Goal: Transaction & Acquisition: Purchase product/service

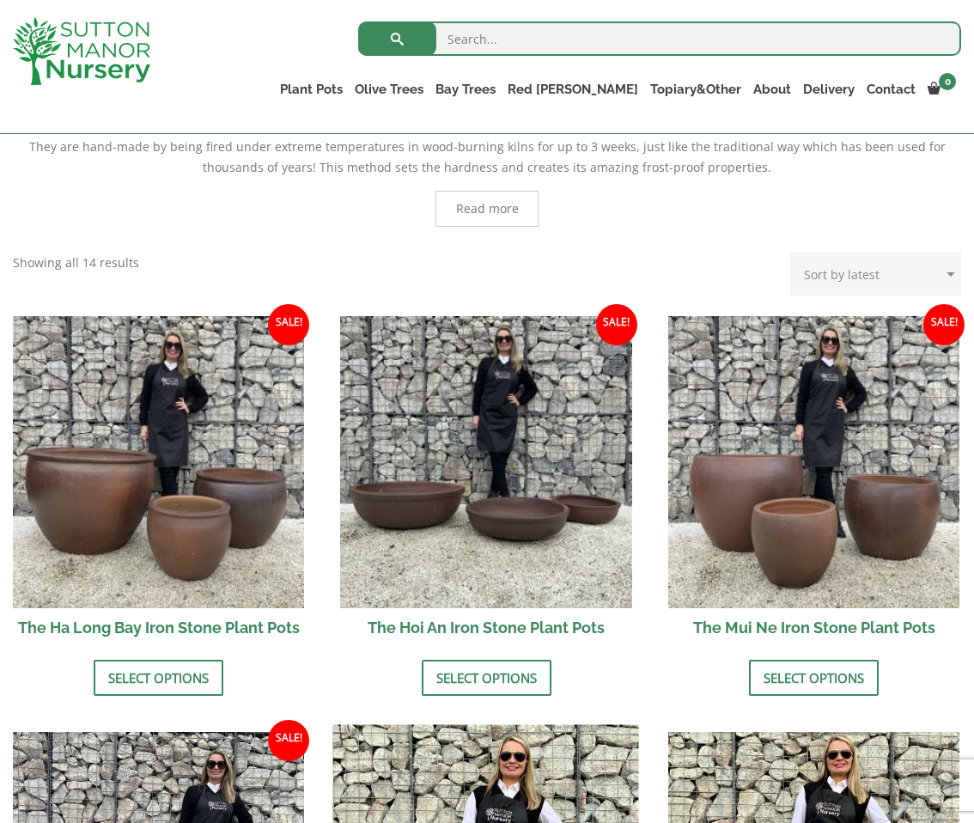
scroll to position [421, 0]
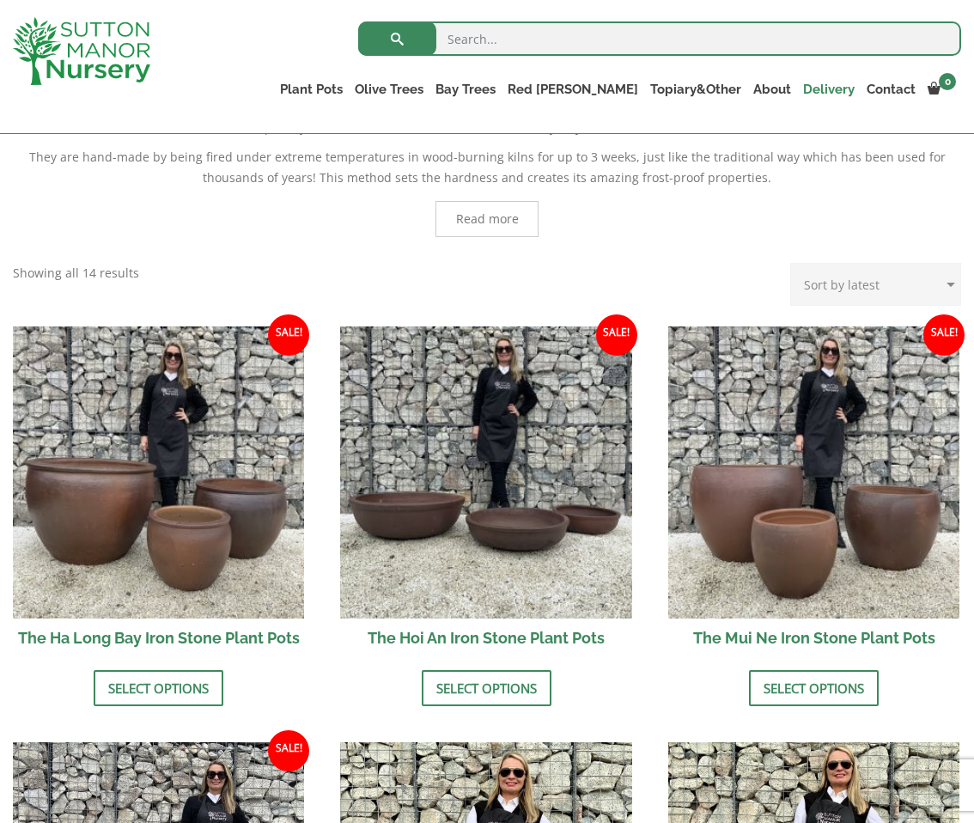
click at [816, 91] on link "Delivery" at bounding box center [829, 89] width 64 height 24
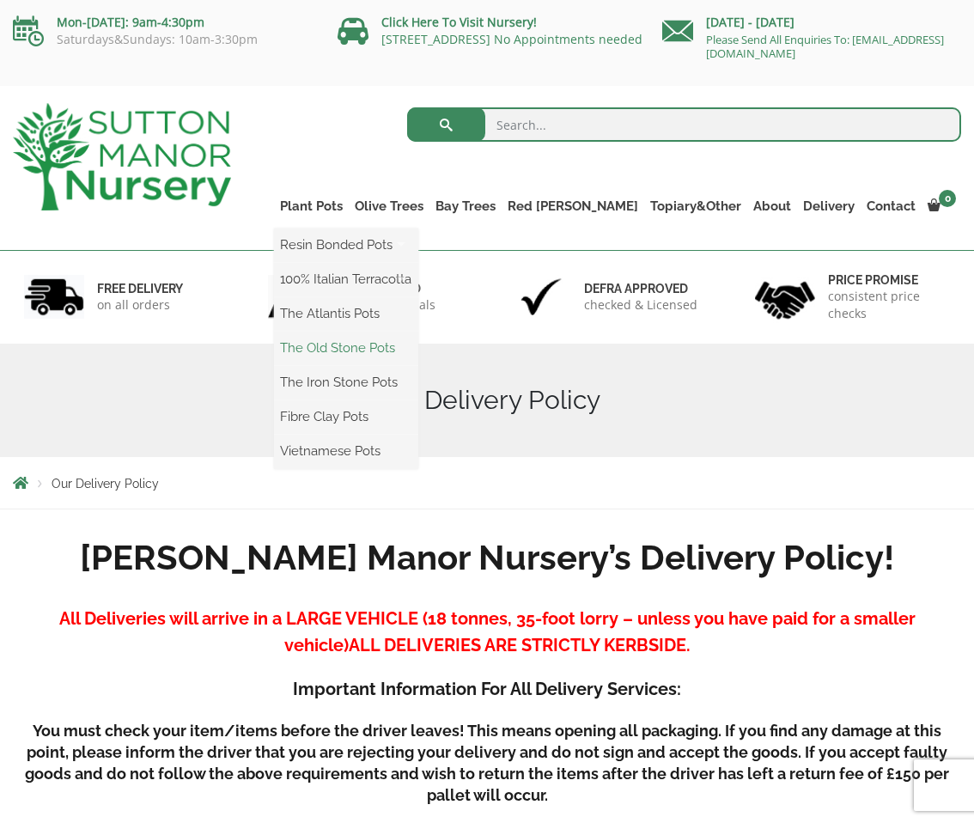
click at [405, 353] on link "The Old Stone Pots" at bounding box center [346, 348] width 144 height 26
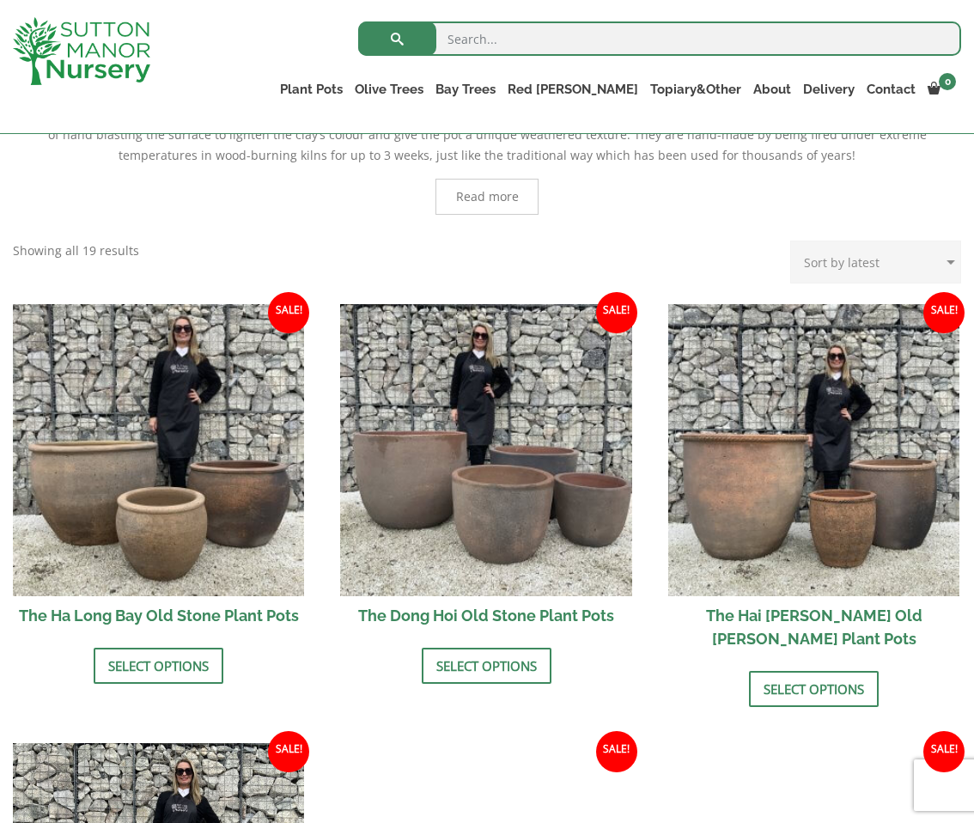
scroll to position [703, 0]
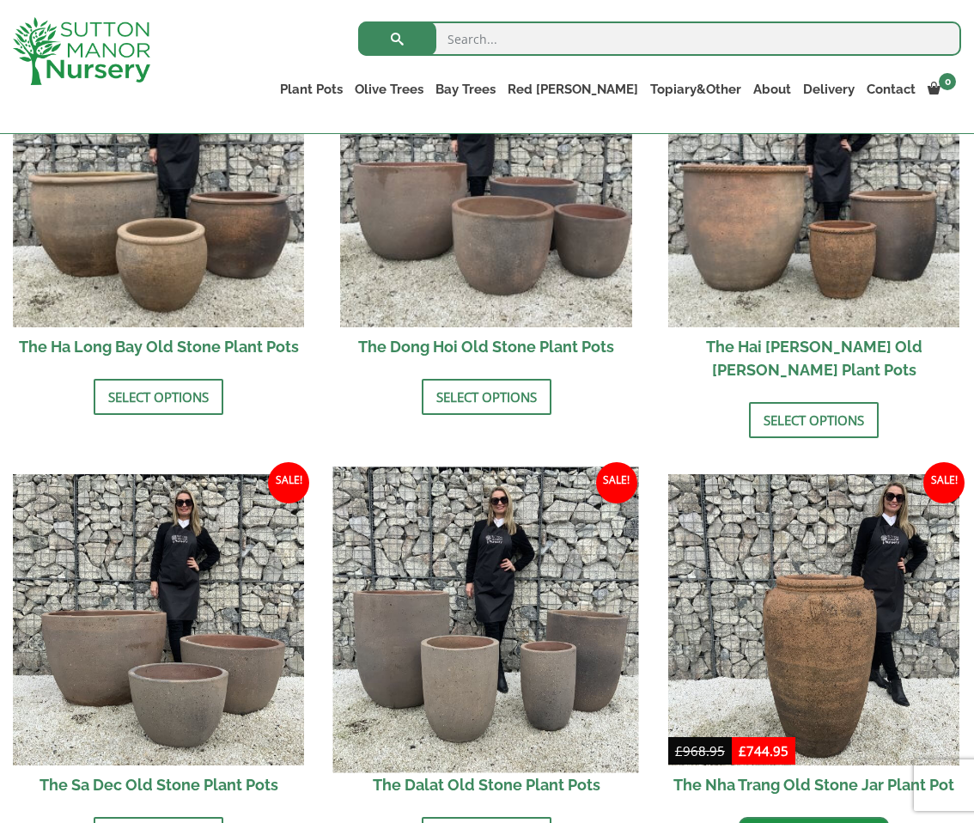
click at [493, 633] on img at bounding box center [486, 619] width 306 height 306
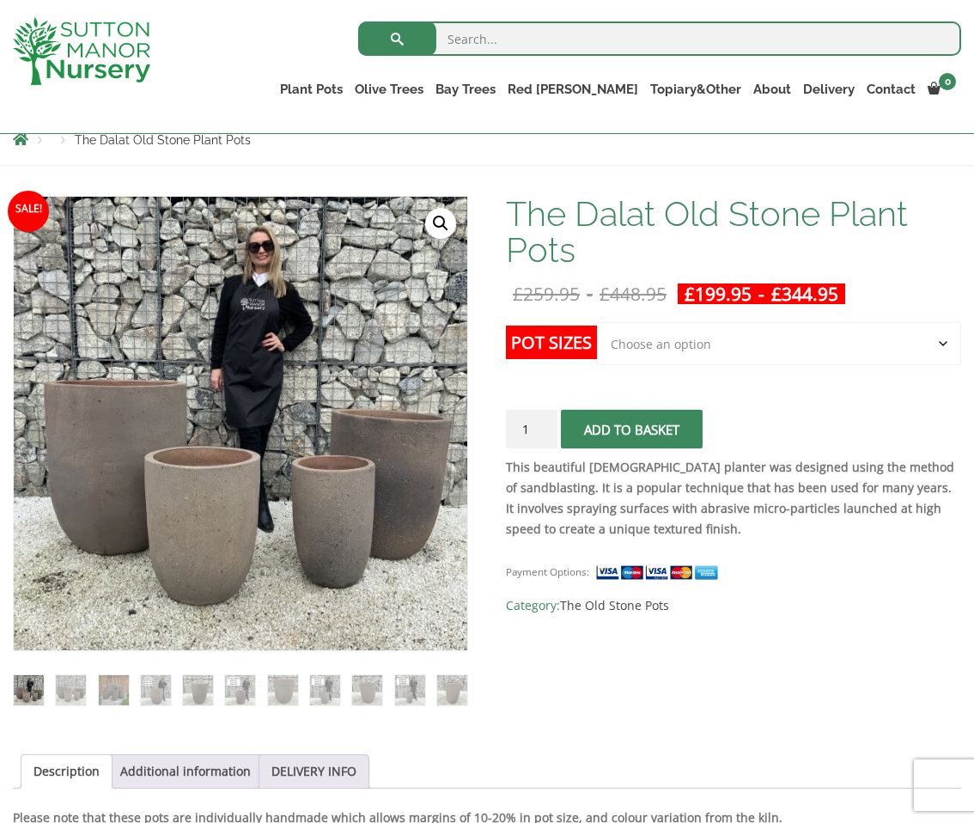
scroll to position [262, 0]
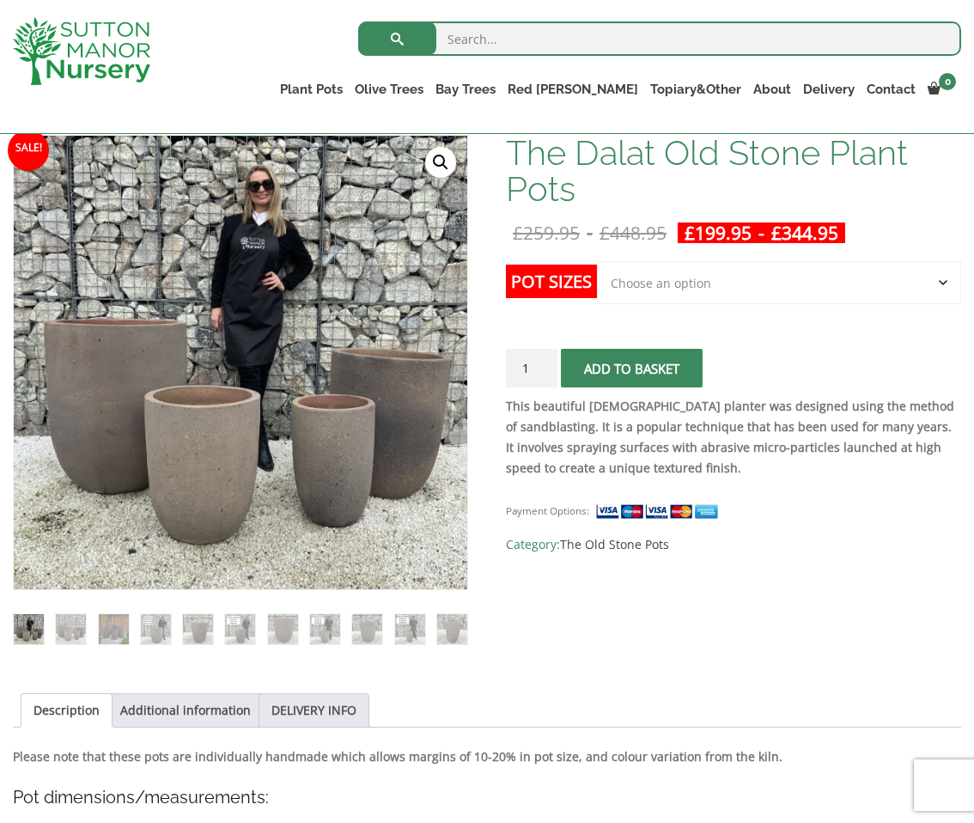
click at [673, 287] on select "Choose an option Click here to buy the 4th to Largest Pot In The Picture Click …" at bounding box center [779, 282] width 364 height 43
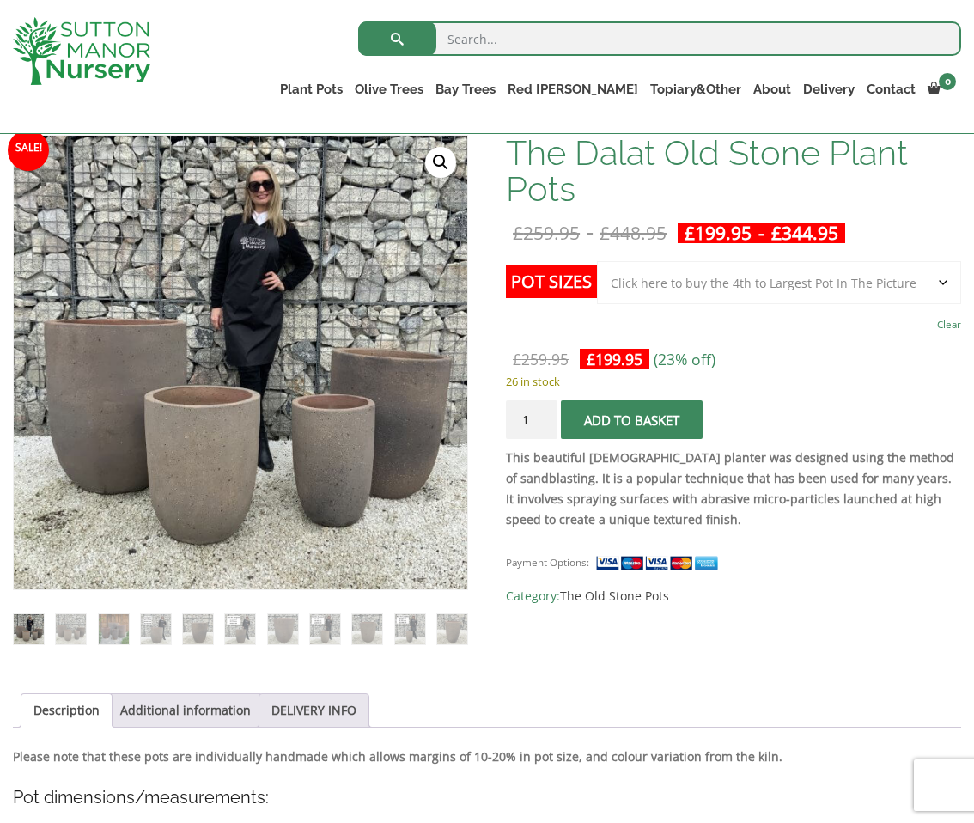
click at [694, 289] on select "Choose an option Click here to buy the 4th to Largest Pot In The Picture Click …" at bounding box center [779, 282] width 364 height 43
select select "Click here to buy the 3rd to Largest Pot In The Picture"
click at [795, 421] on div "The Dalat Old Stone Plant Pots quantity 1 Add to basket" at bounding box center [733, 419] width 455 height 39
click at [632, 420] on span "submit" at bounding box center [632, 420] width 0 height 0
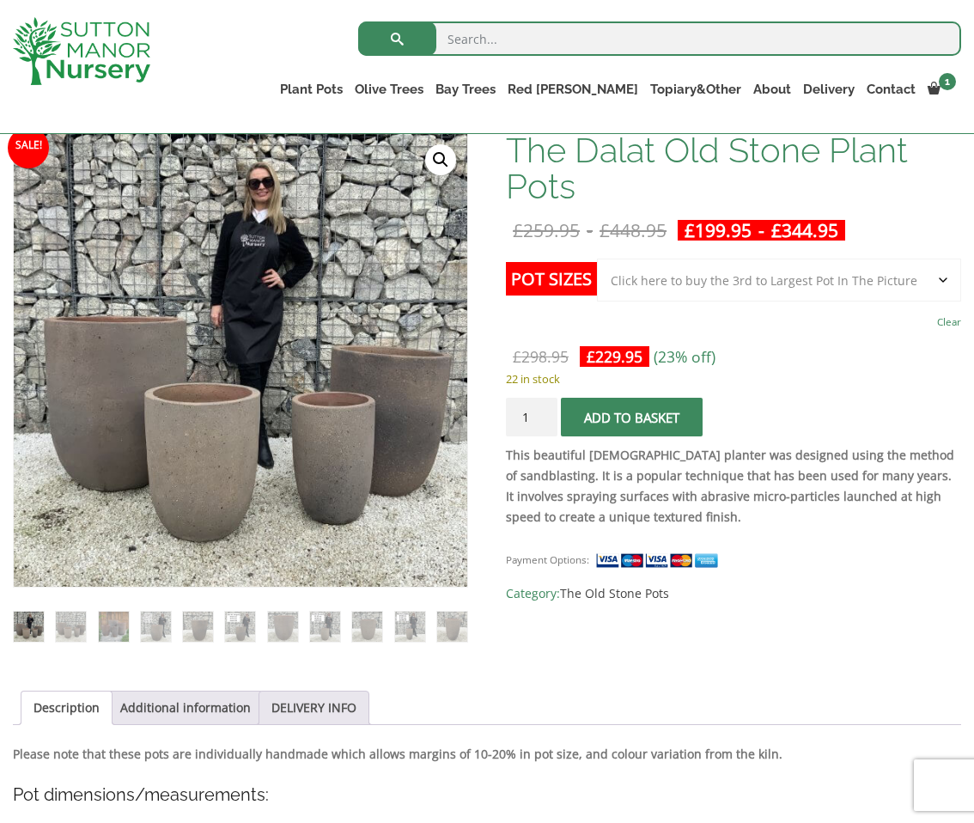
scroll to position [332, 0]
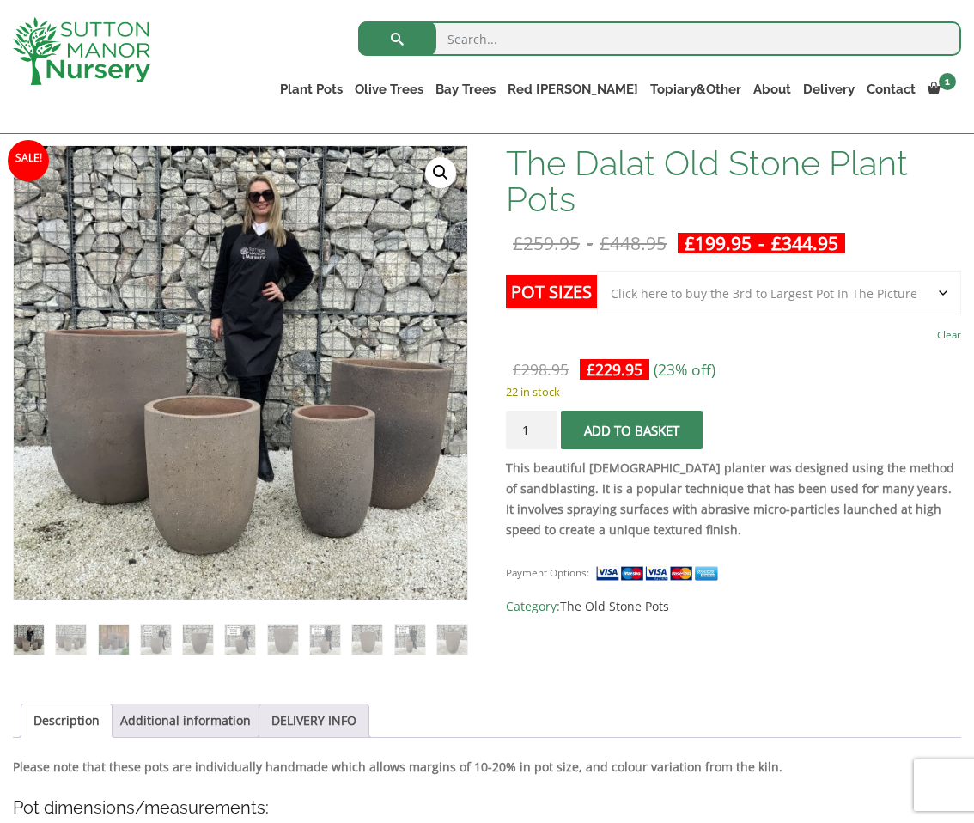
click at [682, 294] on select "Choose an option Click here to buy the 4th to Largest Pot In The Picture Click …" at bounding box center [779, 292] width 364 height 43
select select "Click here to buy the 2nd to Largest Pot In The Picture"
click at [632, 430] on span "submit" at bounding box center [632, 430] width 0 height 0
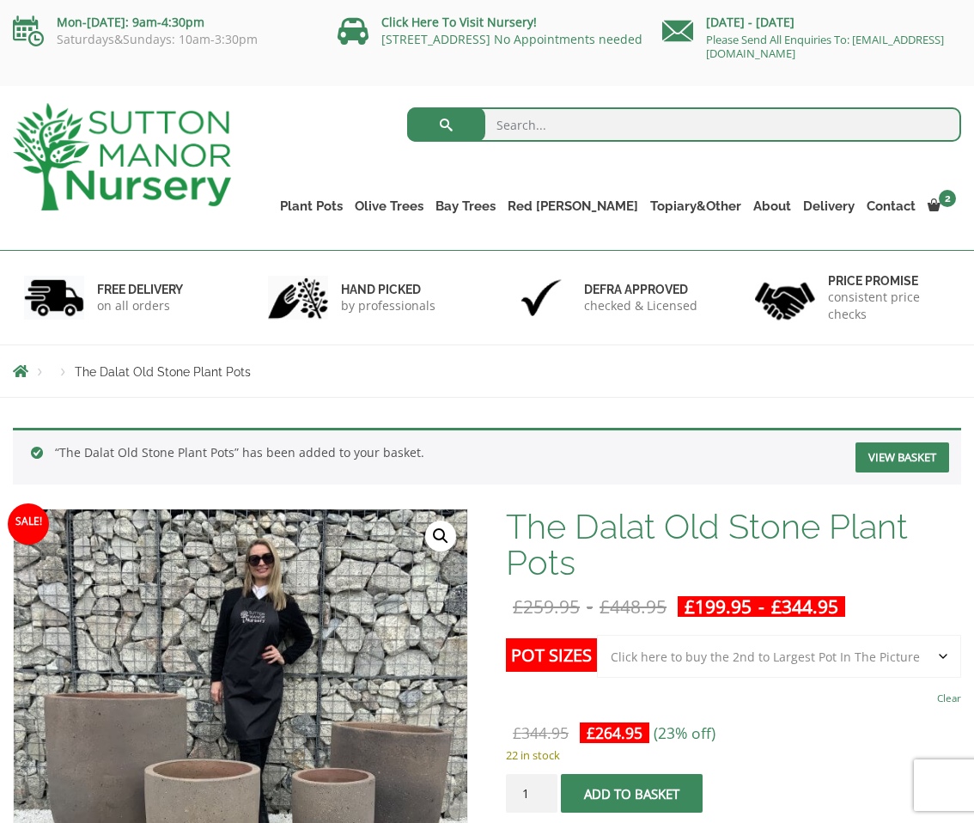
click at [902, 455] on link "View basket" at bounding box center [902, 457] width 94 height 30
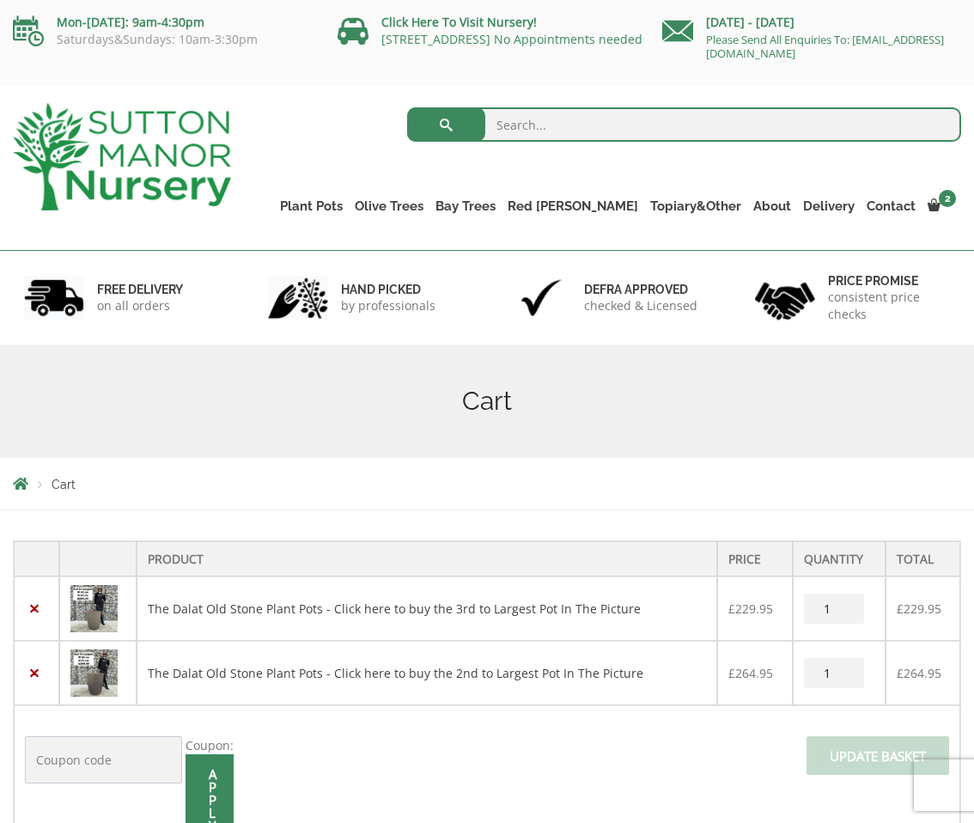
drag, startPoint x: 827, startPoint y: 606, endPoint x: 817, endPoint y: 606, distance: 10.3
click at [817, 606] on input "1" at bounding box center [834, 608] width 60 height 30
type input "2"
click at [681, 799] on td "Coupon: Apply coupon Update basket" at bounding box center [487, 816] width 946 height 223
click at [878, 761] on span at bounding box center [878, 761] width 0 height 0
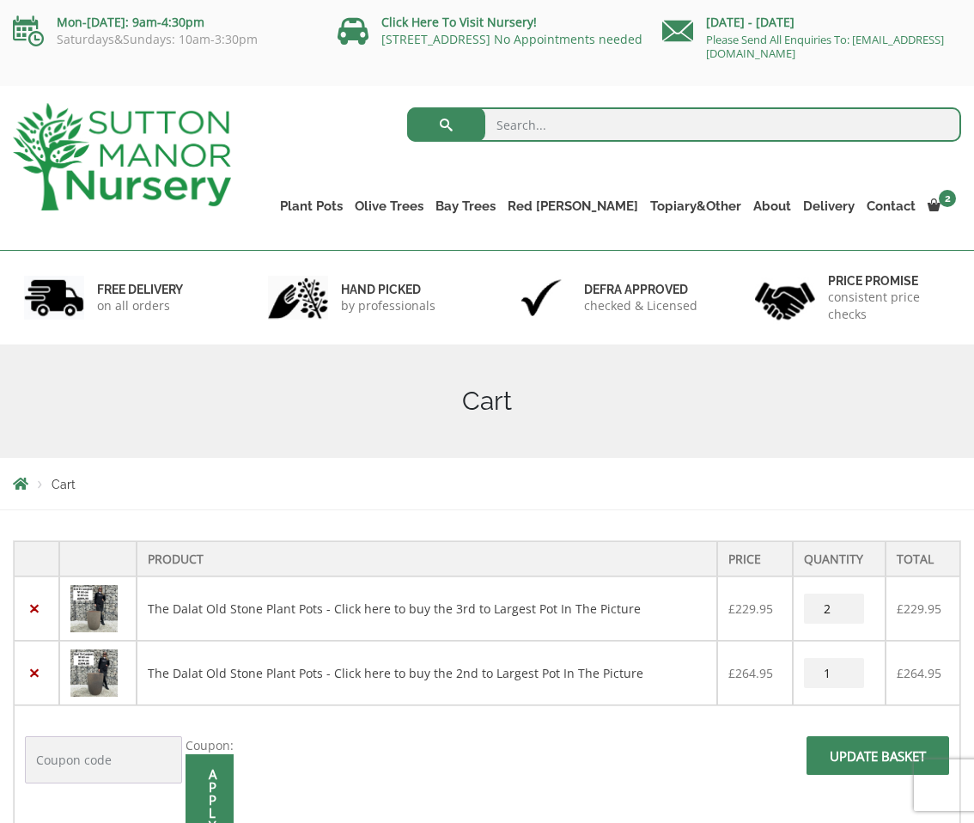
drag, startPoint x: 827, startPoint y: 672, endPoint x: 815, endPoint y: 672, distance: 12.1
click at [814, 672] on input "1" at bounding box center [834, 673] width 60 height 30
type input "2"
click at [878, 761] on span at bounding box center [878, 761] width 0 height 0
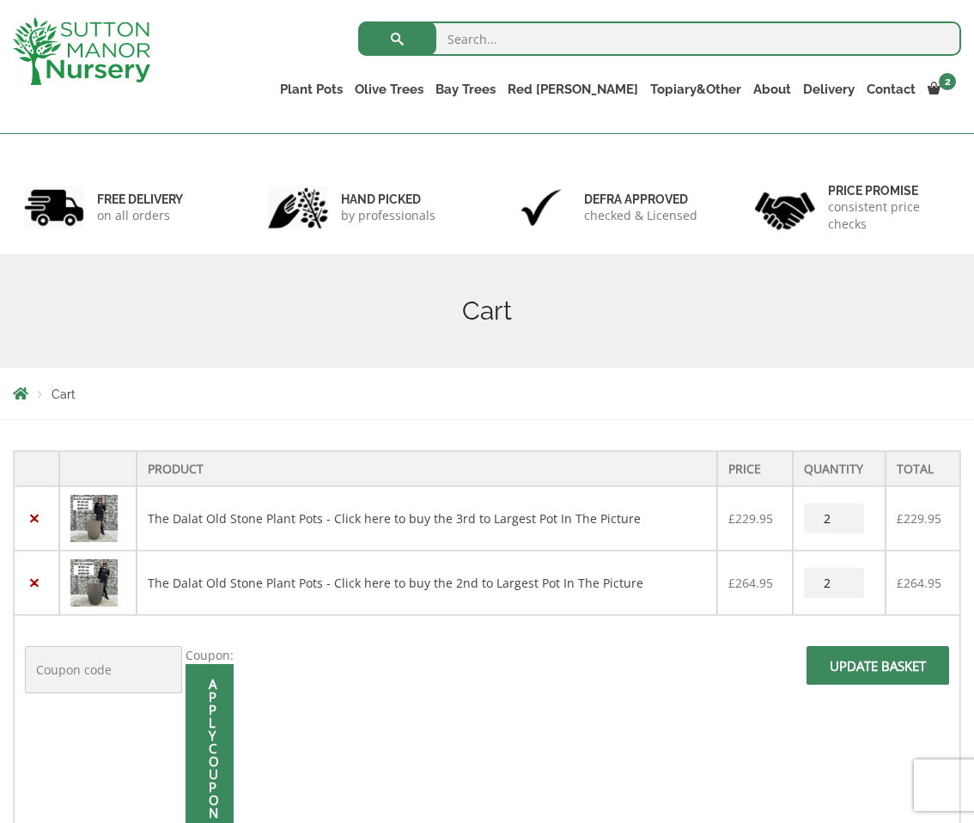
scroll to position [54, 0]
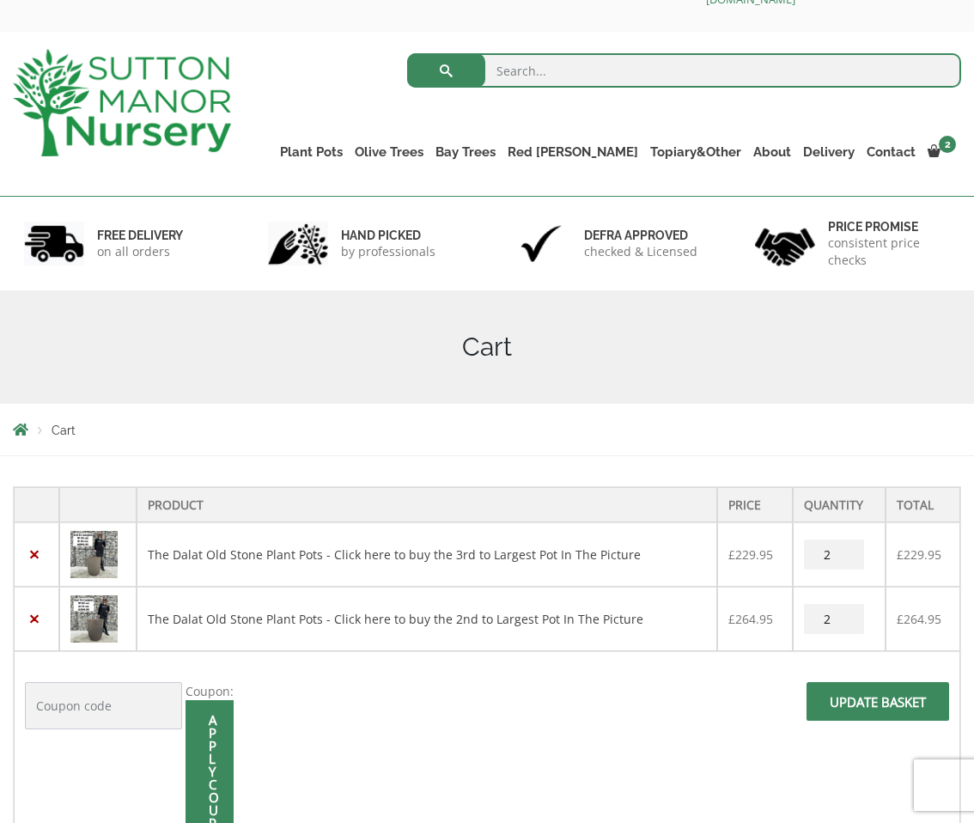
click at [95, 625] on img at bounding box center [93, 618] width 47 height 47
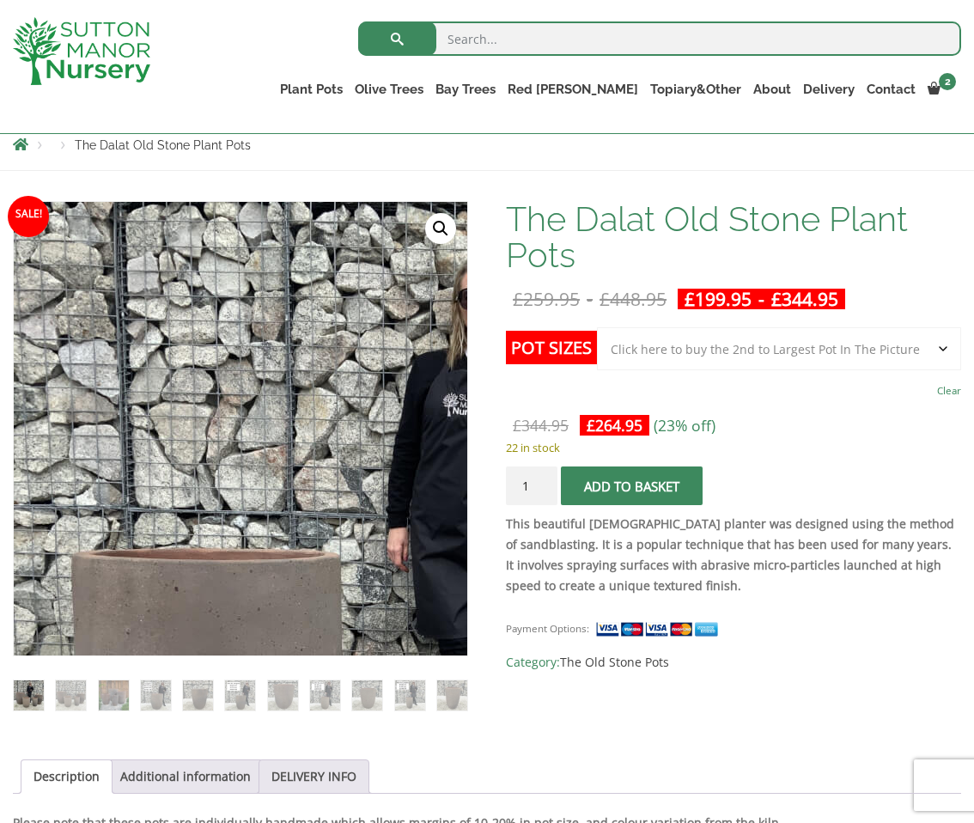
scroll to position [218, 0]
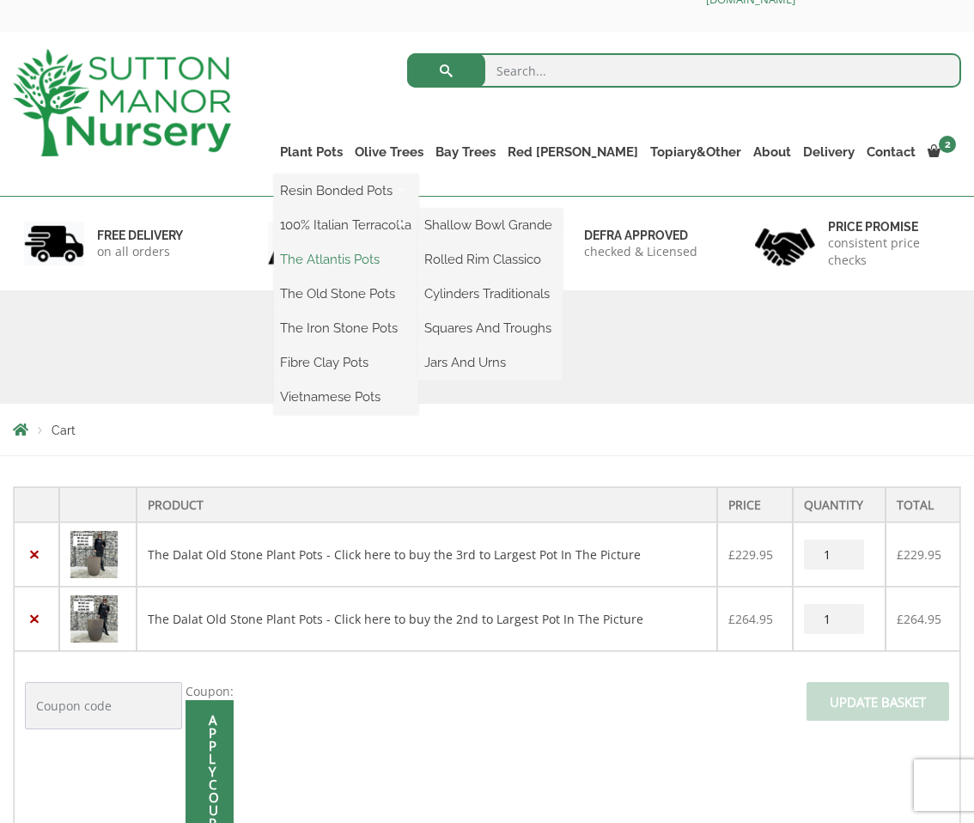
click at [380, 263] on link "The Atlantis Pots" at bounding box center [346, 259] width 144 height 26
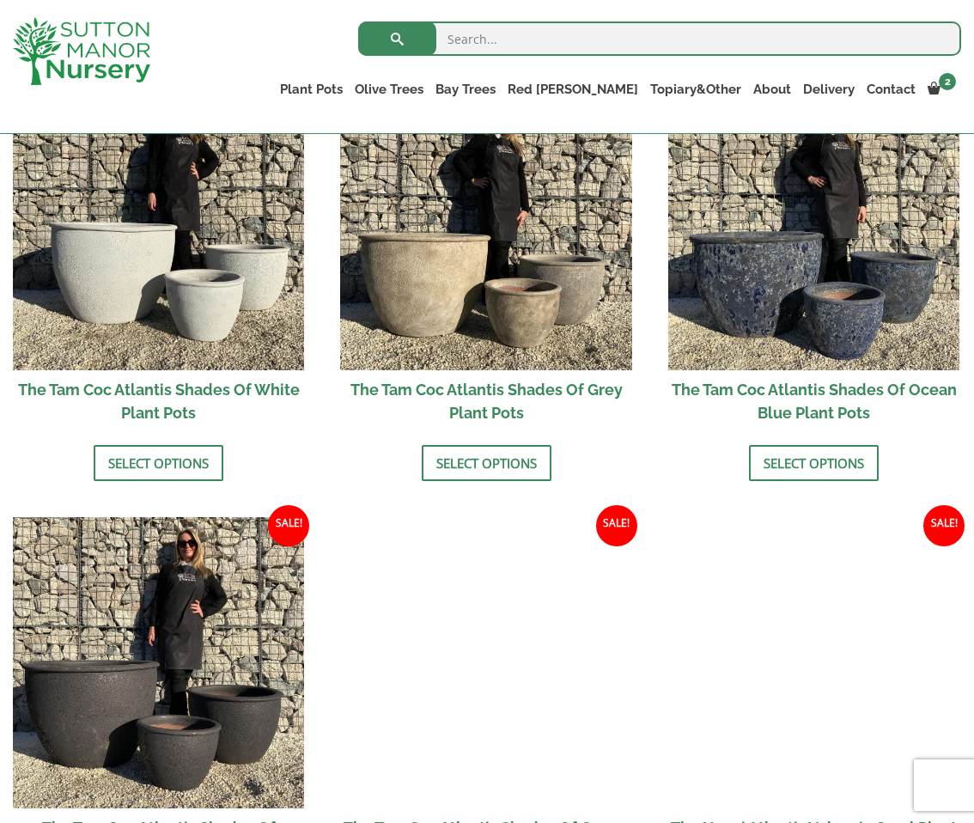
scroll to position [1071, 0]
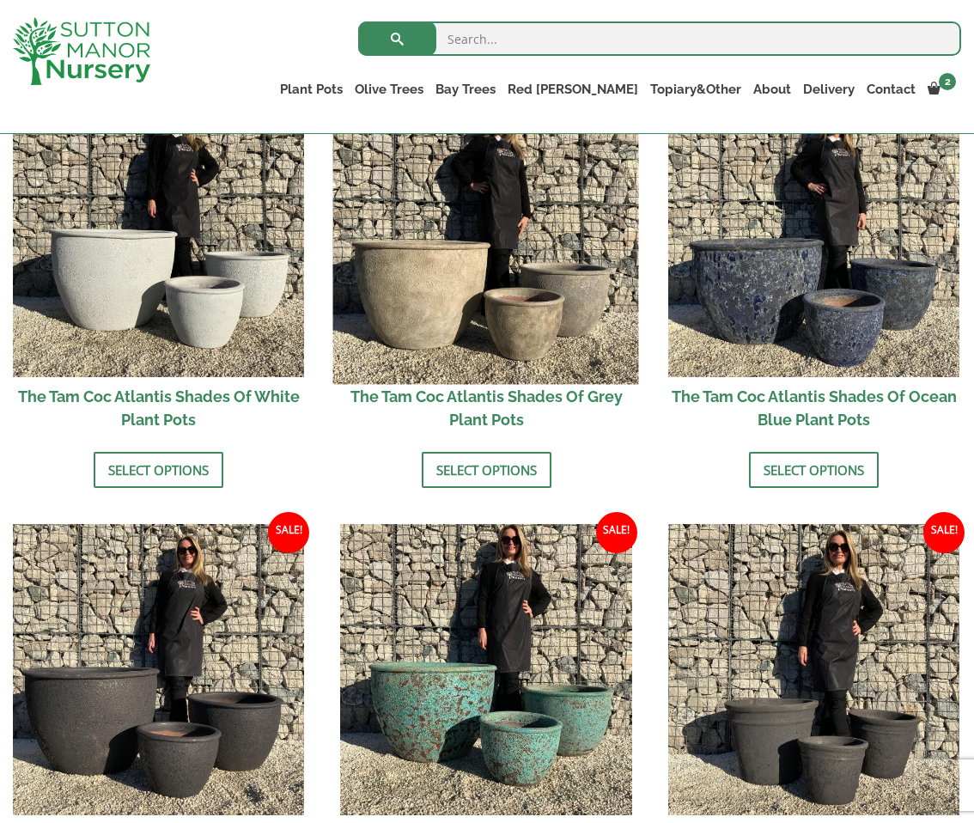
click at [496, 340] on img at bounding box center [486, 231] width 306 height 306
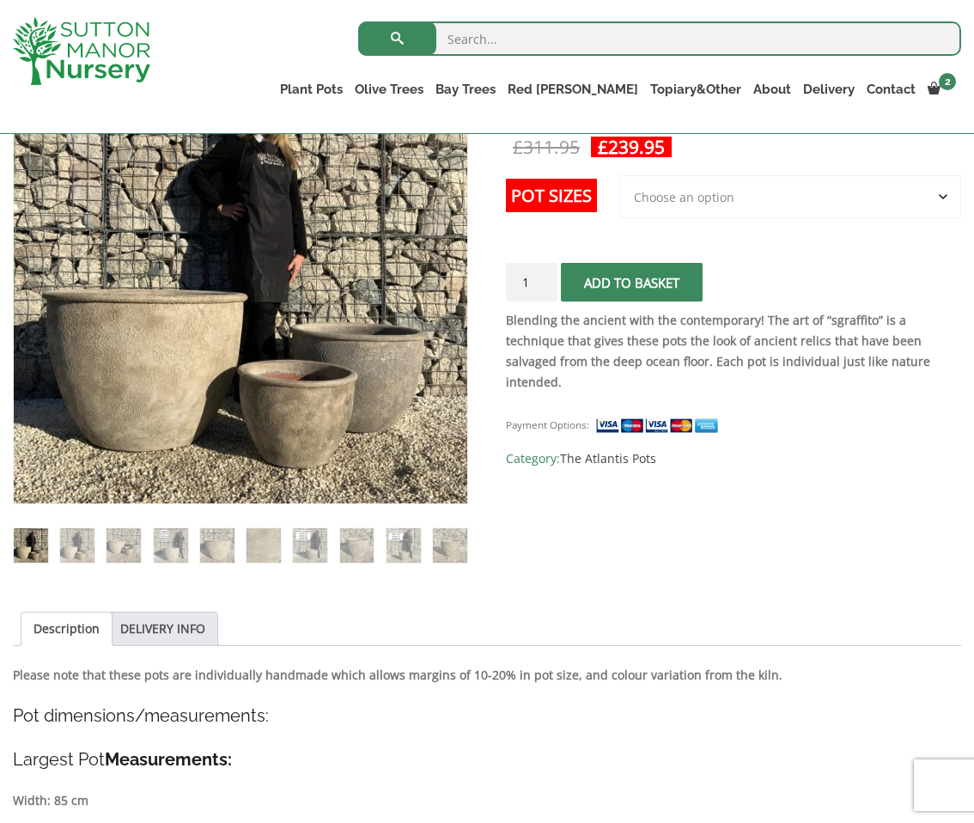
scroll to position [218, 0]
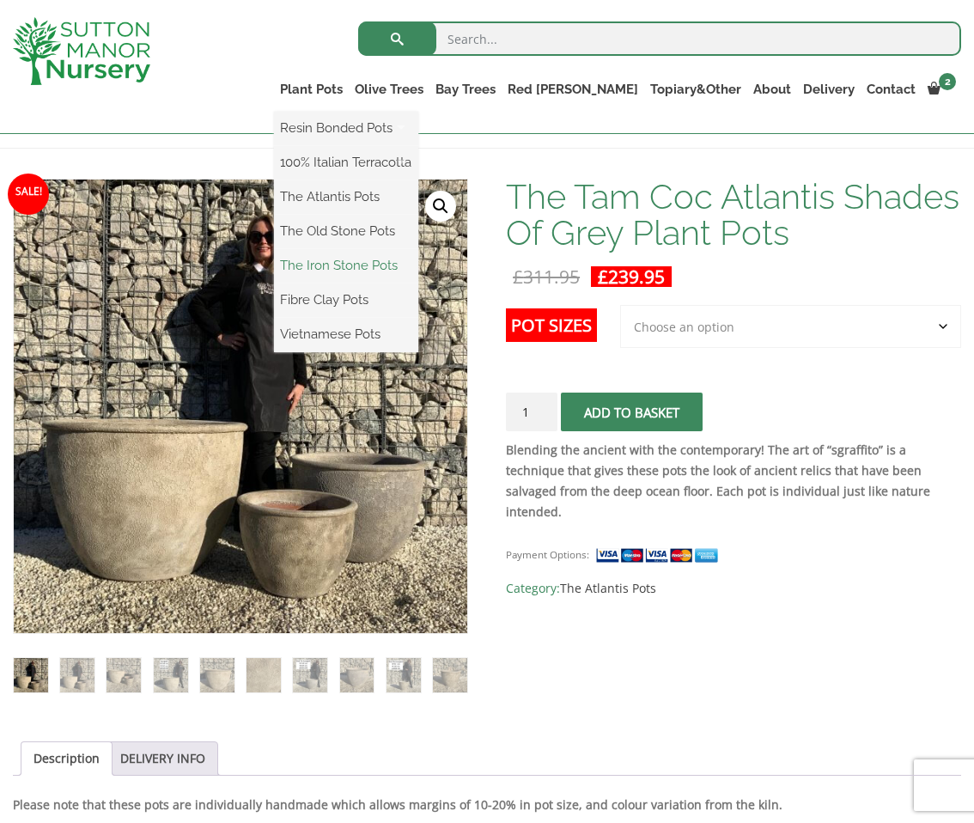
click at [395, 260] on link "The Iron Stone Pots" at bounding box center [346, 265] width 144 height 26
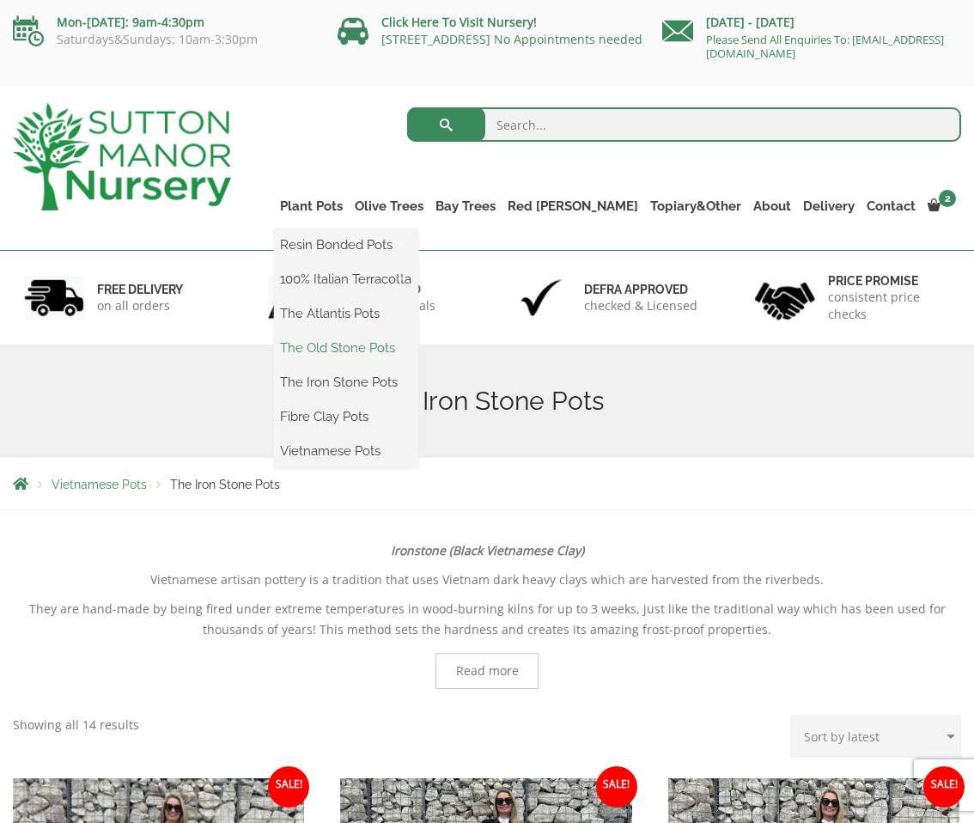
click at [405, 342] on link "The Old Stone Pots" at bounding box center [346, 348] width 144 height 26
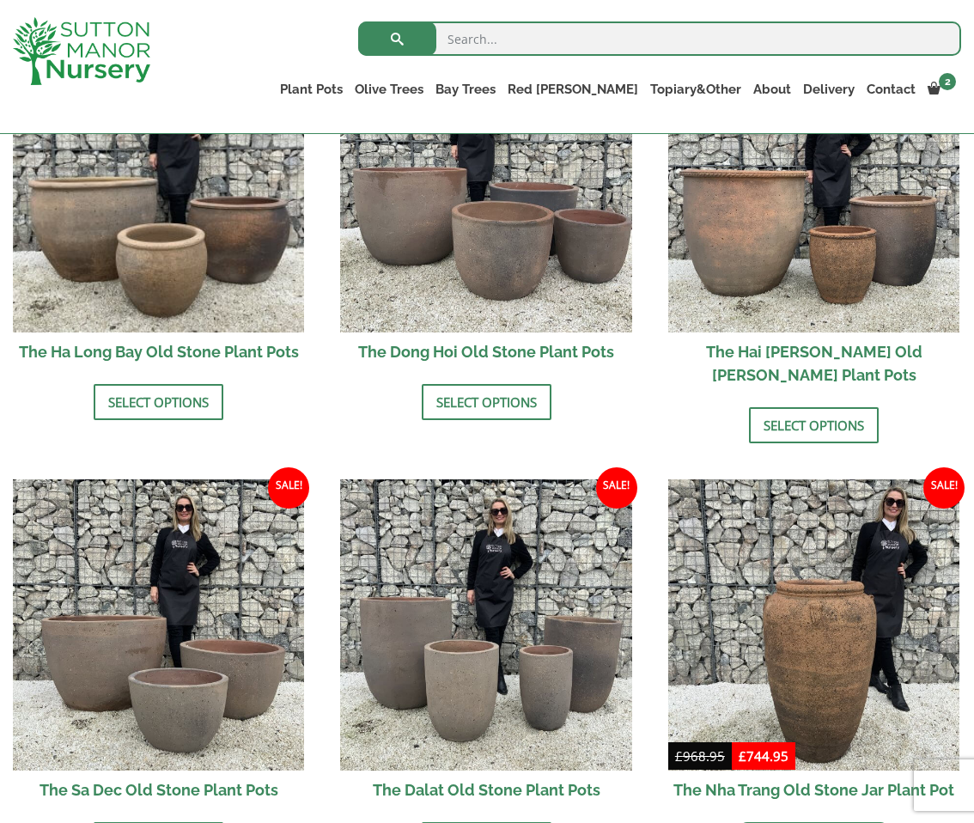
scroll to position [707, 0]
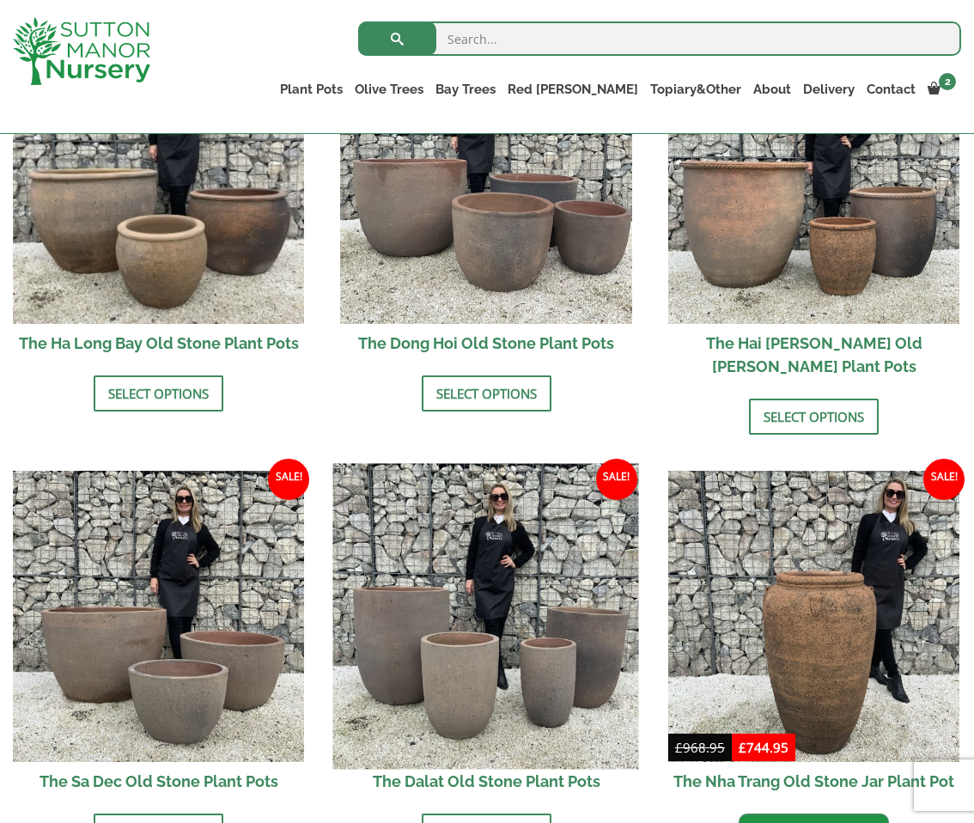
click at [504, 682] on img at bounding box center [486, 616] width 306 height 306
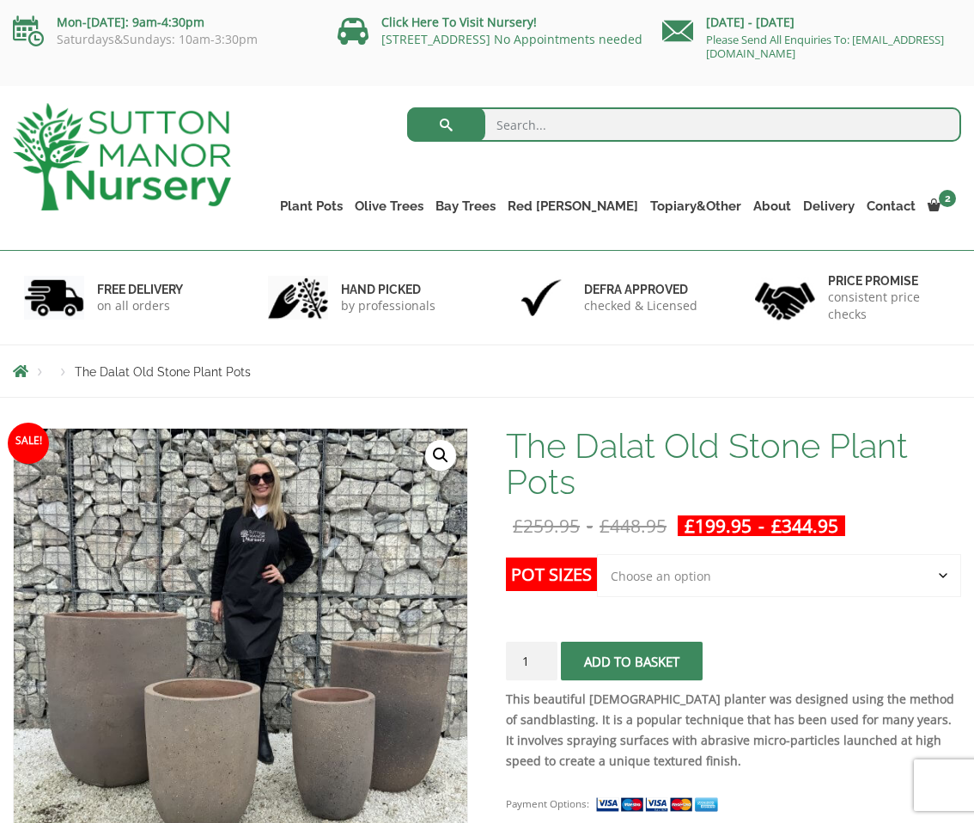
click at [669, 570] on select "Choose an option Click here to buy the 4th to Largest Pot In The Picture Click …" at bounding box center [779, 575] width 364 height 43
select select "Click here to buy the 4th to Largest Pot In The Picture"
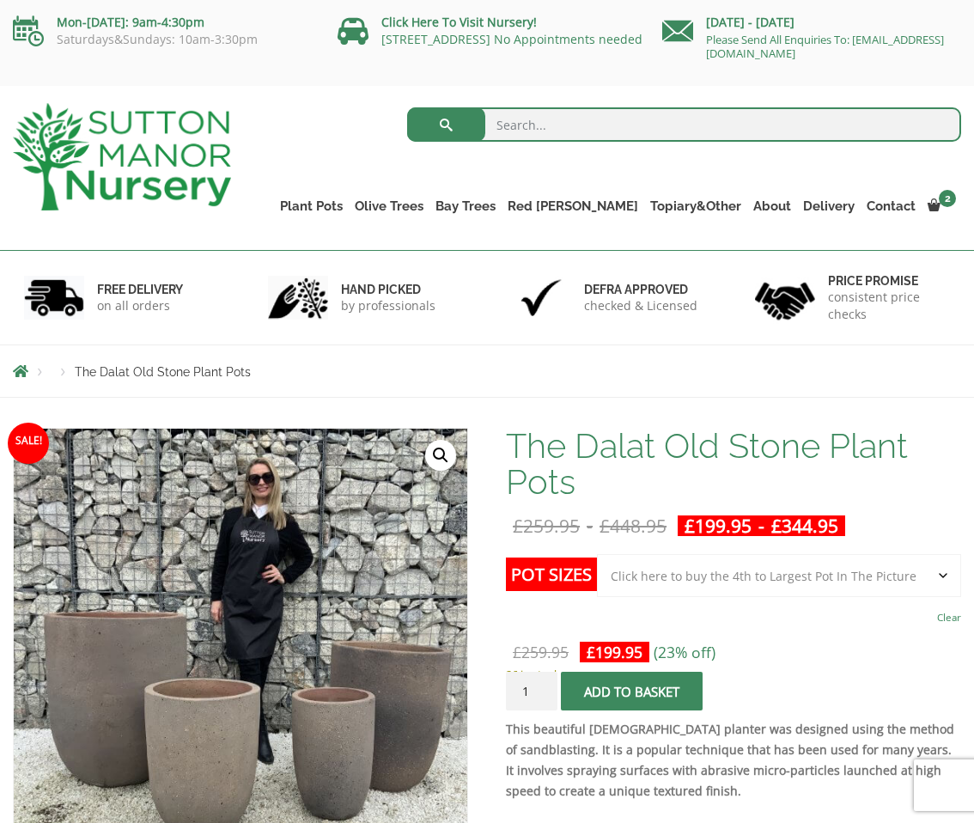
click at [624, 669] on p "26 in stock" at bounding box center [733, 674] width 455 height 21
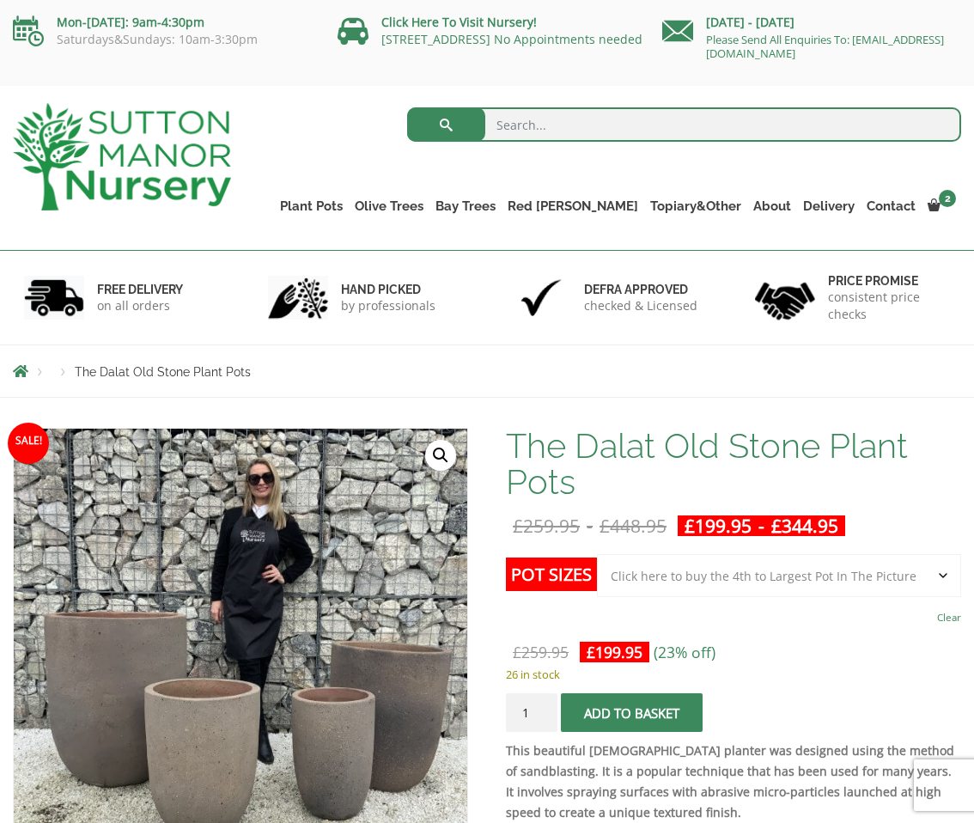
click at [624, 719] on button "Add to basket" at bounding box center [632, 712] width 142 height 39
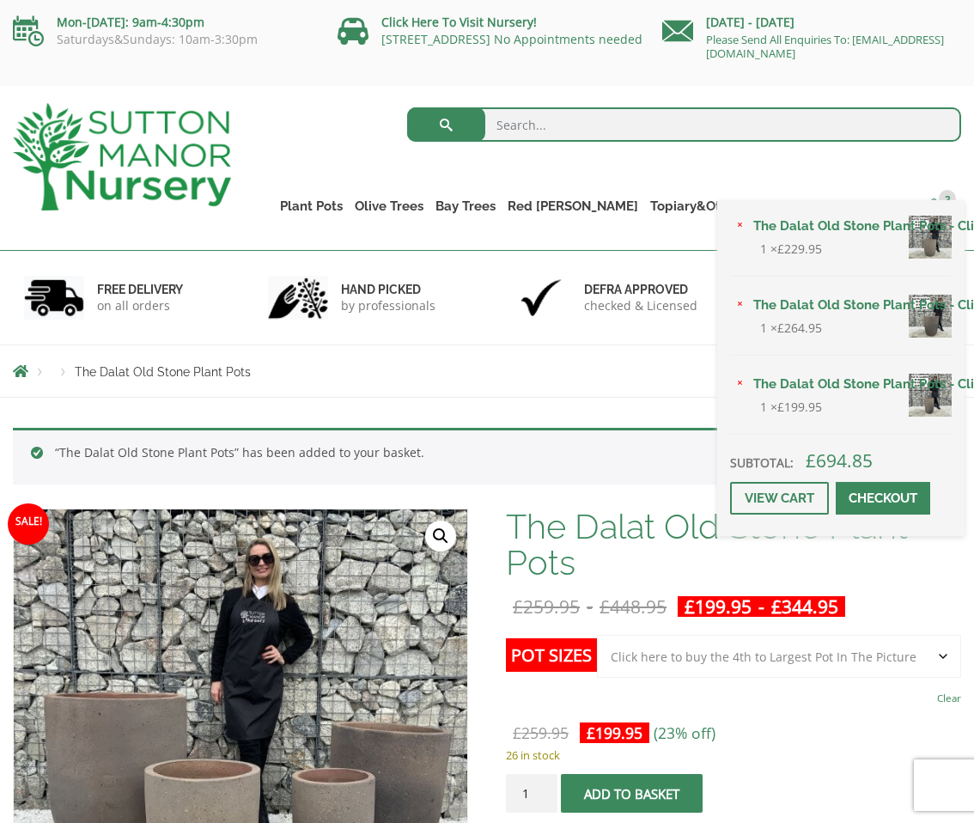
click at [940, 193] on span "3" at bounding box center [947, 198] width 17 height 17
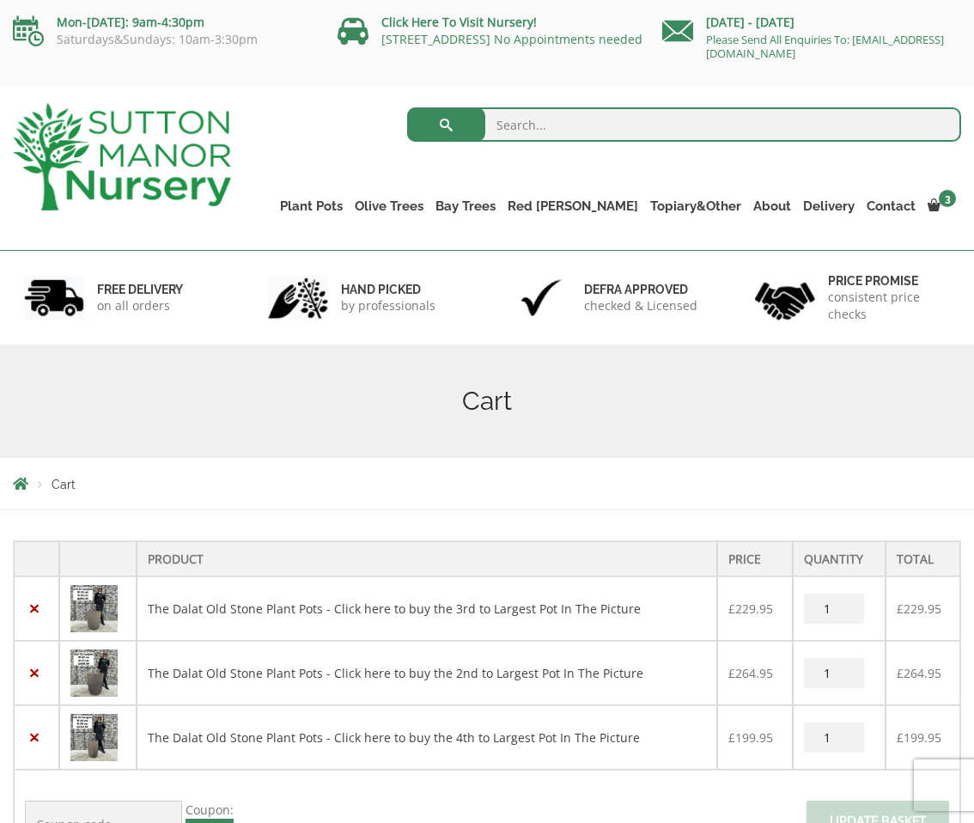
drag, startPoint x: 837, startPoint y: 671, endPoint x: 801, endPoint y: 671, distance: 35.2
click at [804, 671] on input "1" at bounding box center [834, 673] width 60 height 30
type input "2"
drag, startPoint x: 827, startPoint y: 610, endPoint x: 801, endPoint y: 609, distance: 25.8
click at [800, 610] on td "The Dalat Old Stone Plant Pots - Click here to buy the 3rd to Largest Pot In Th…" at bounding box center [839, 608] width 93 height 64
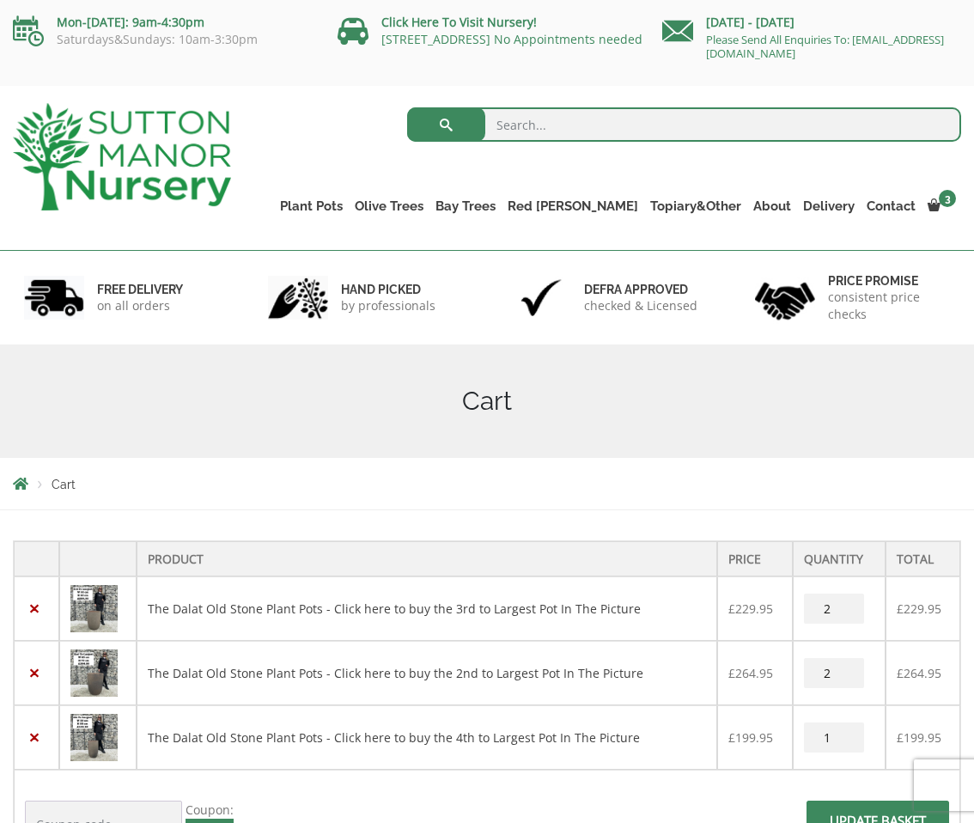
type input "2"
click at [878, 822] on span at bounding box center [878, 825] width 0 height 0
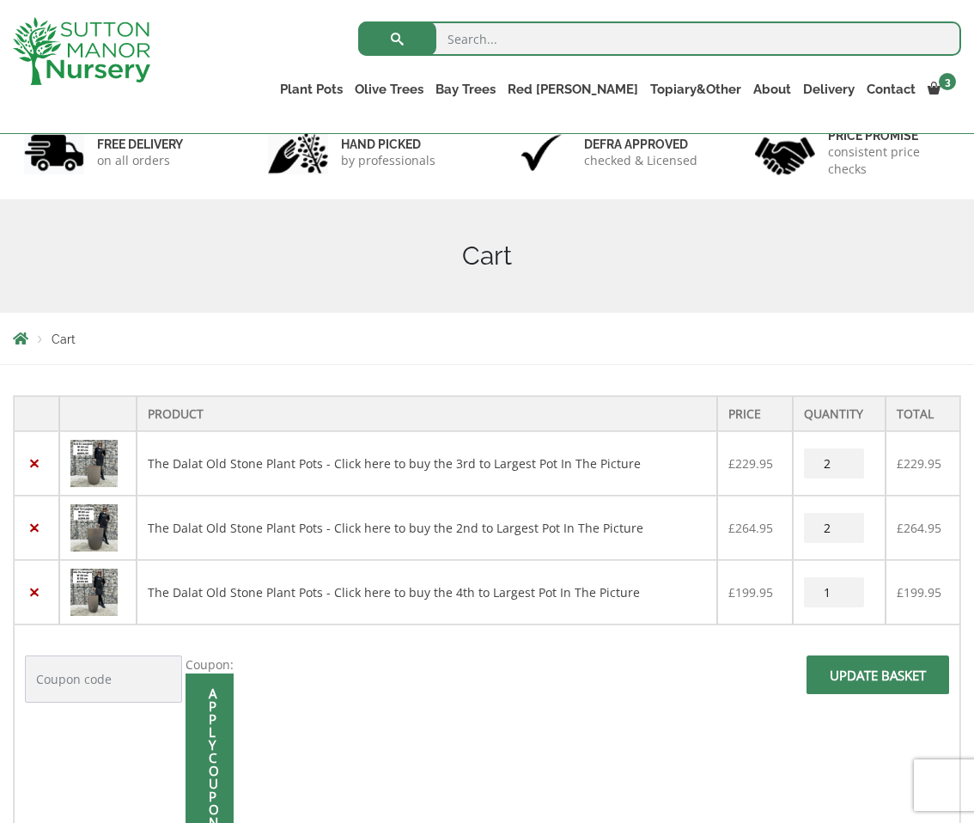
scroll to position [149, 0]
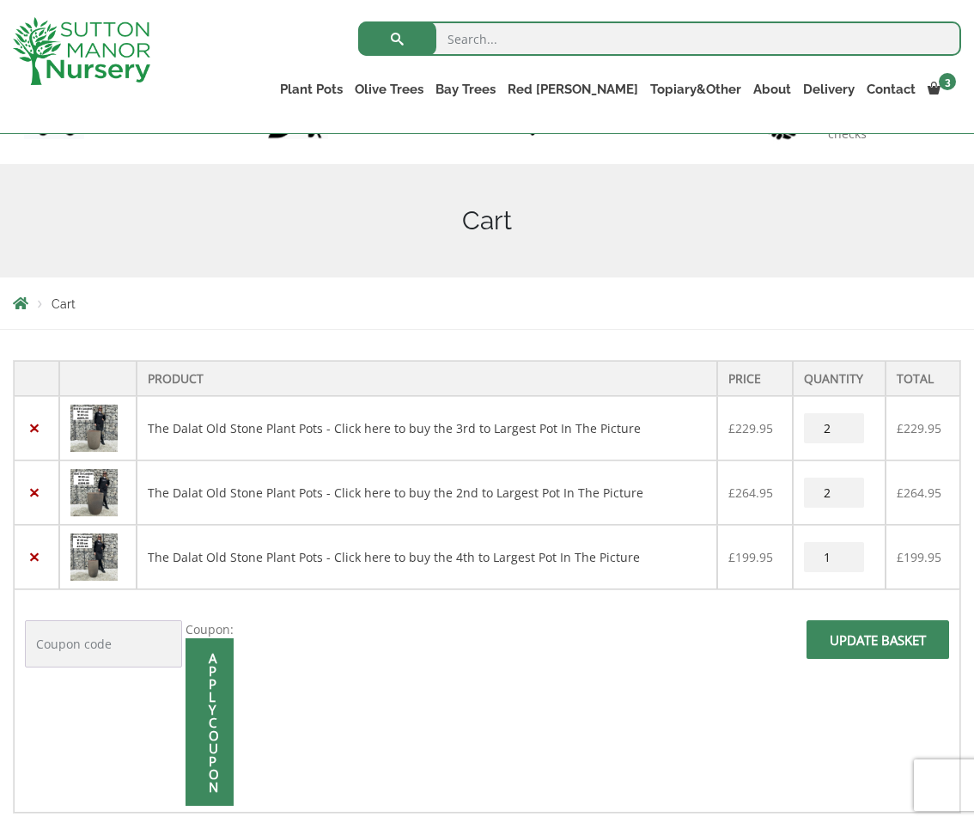
click at [878, 645] on span at bounding box center [878, 645] width 0 height 0
click at [861, 644] on input "Update basket" at bounding box center [877, 639] width 143 height 39
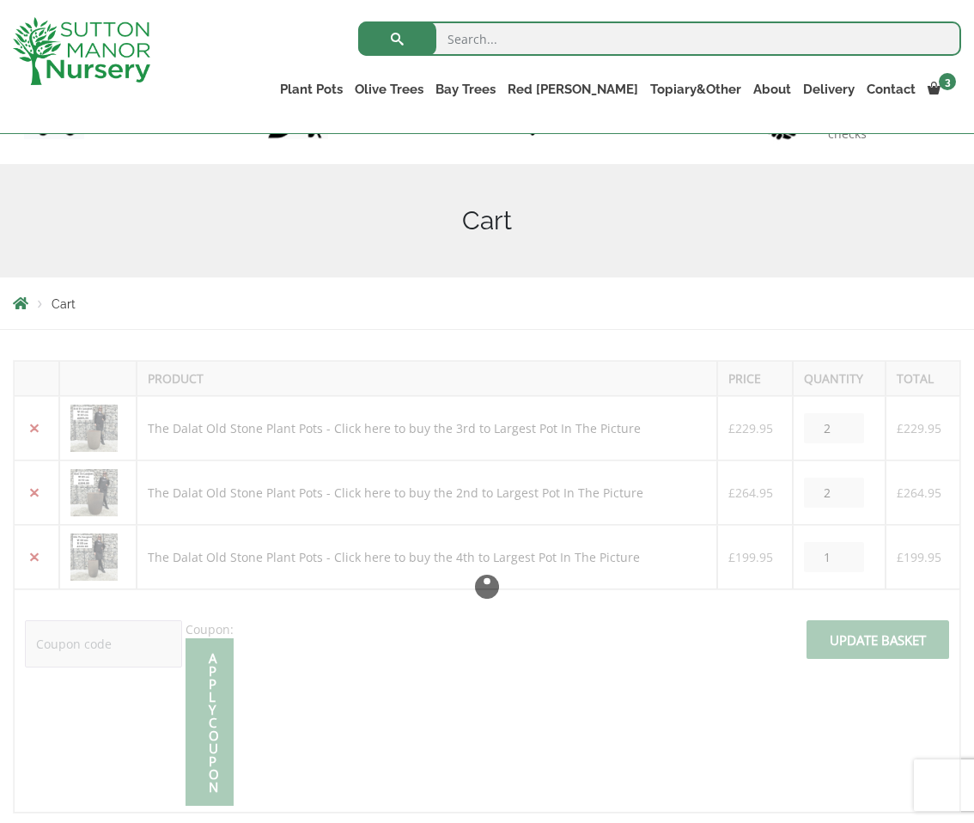
click at [861, 642] on div at bounding box center [487, 586] width 948 height 453
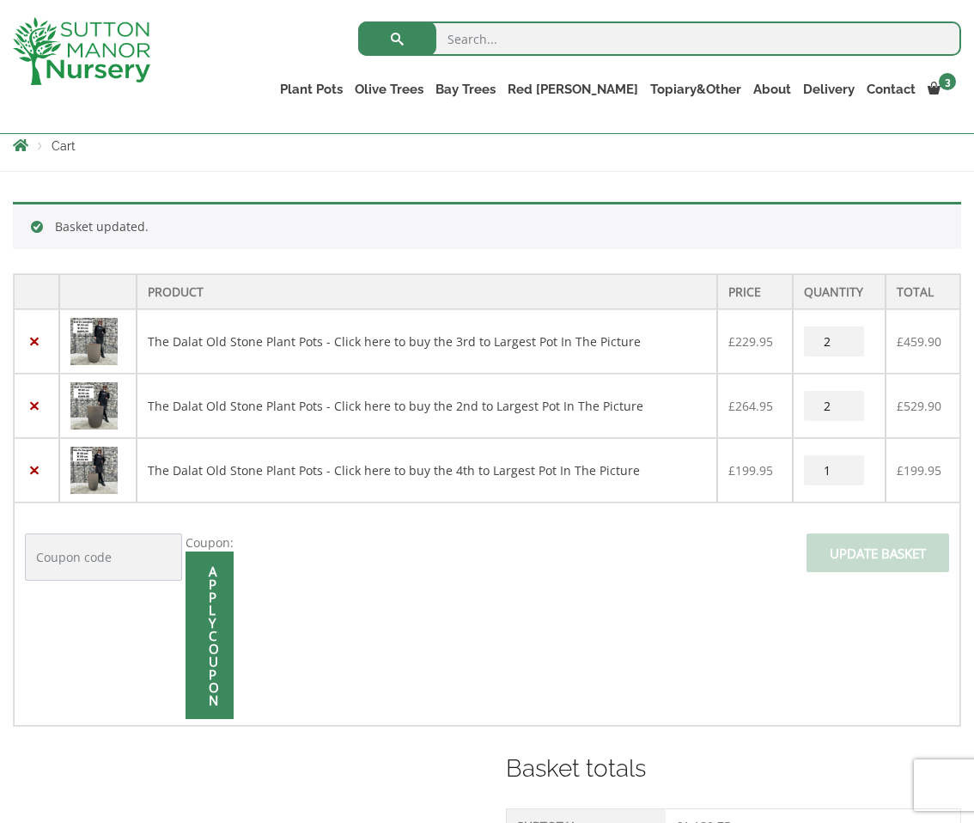
scroll to position [211, 0]
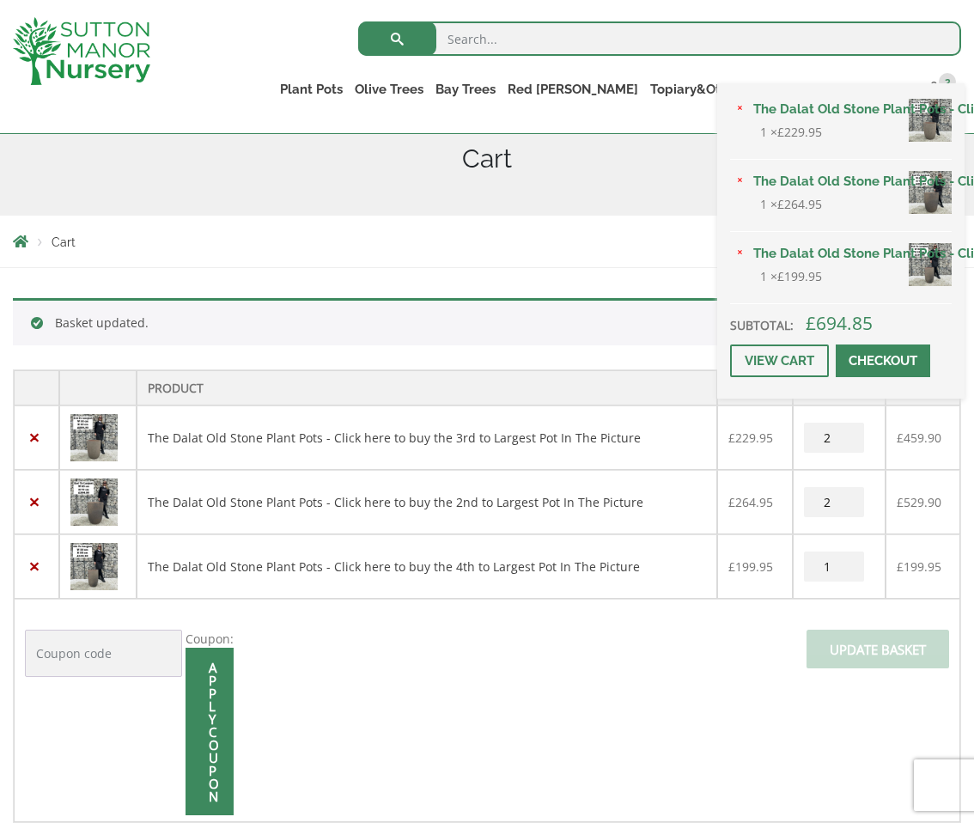
click at [934, 115] on link "The Dalat Old Stone Plant Pots - Click here to buy the 3rd to Largest Pot In Th…" at bounding box center [849, 109] width 204 height 26
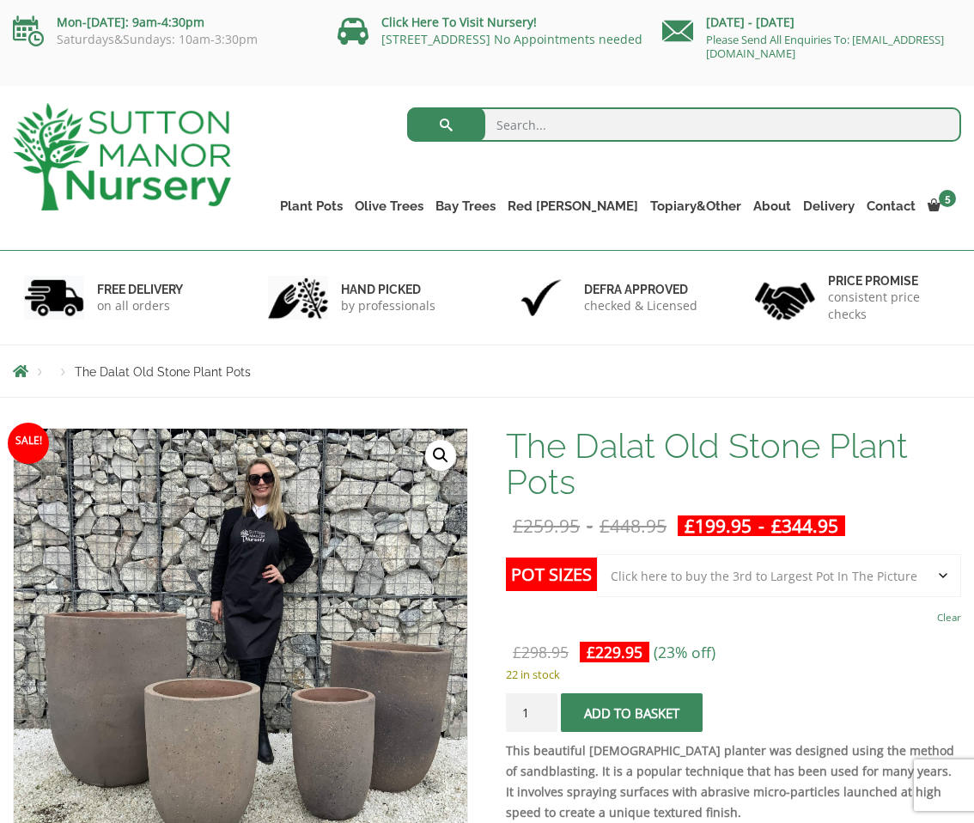
click at [659, 575] on select "Choose an option Click here to buy the 4th to Largest Pot In The Picture Click …" at bounding box center [779, 575] width 364 height 43
select select "Click here to buy the 2nd to Largest Pot In The Picture"
click at [662, 710] on button "Add to basket" at bounding box center [632, 712] width 142 height 39
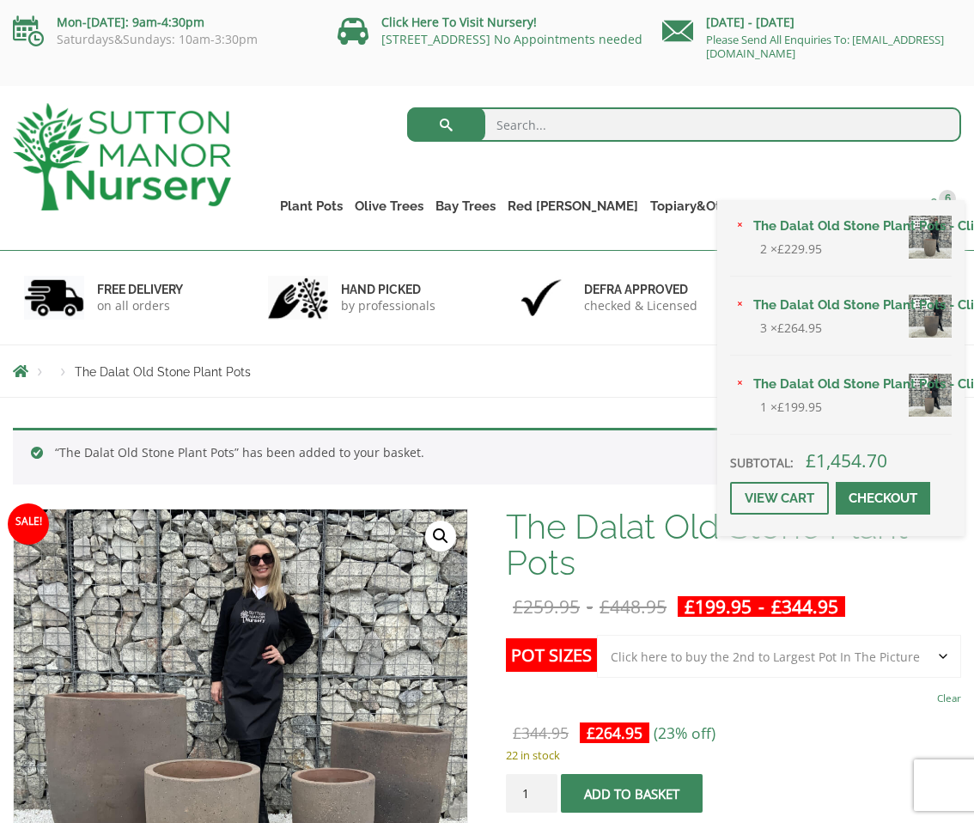
click at [947, 195] on span "6" at bounding box center [947, 198] width 17 height 17
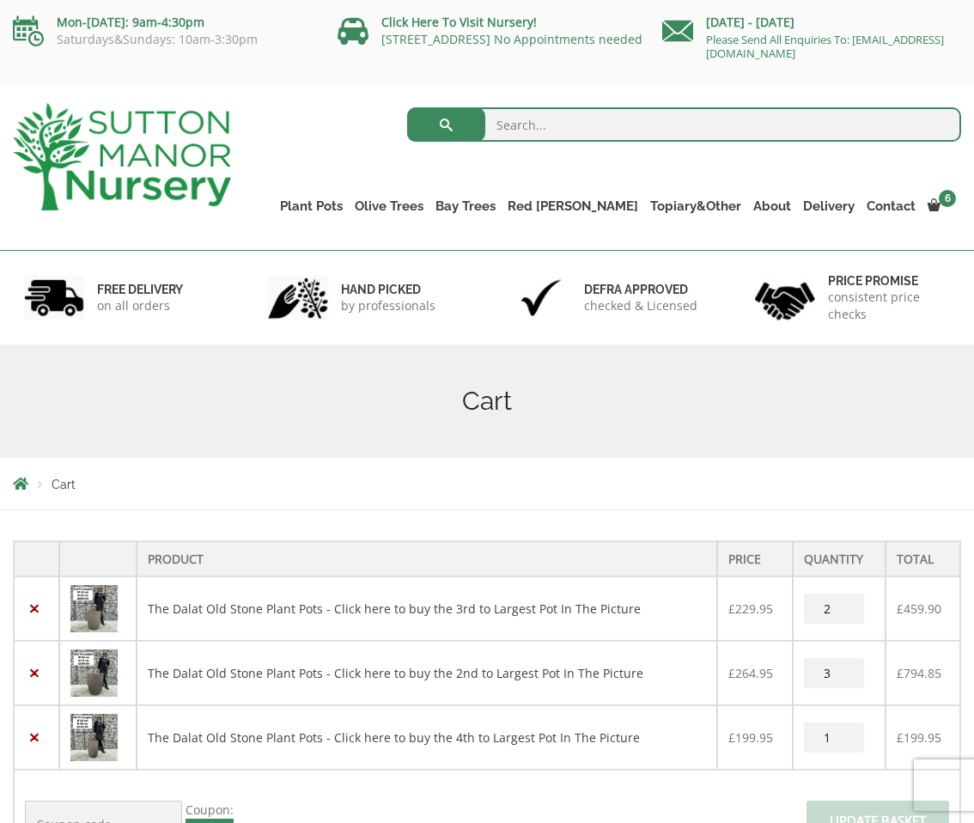
click at [822, 673] on input "3" at bounding box center [834, 673] width 60 height 30
type input "2"
click at [847, 678] on input "2" at bounding box center [834, 673] width 60 height 30
type input "2"
click at [849, 735] on input "2" at bounding box center [834, 737] width 60 height 30
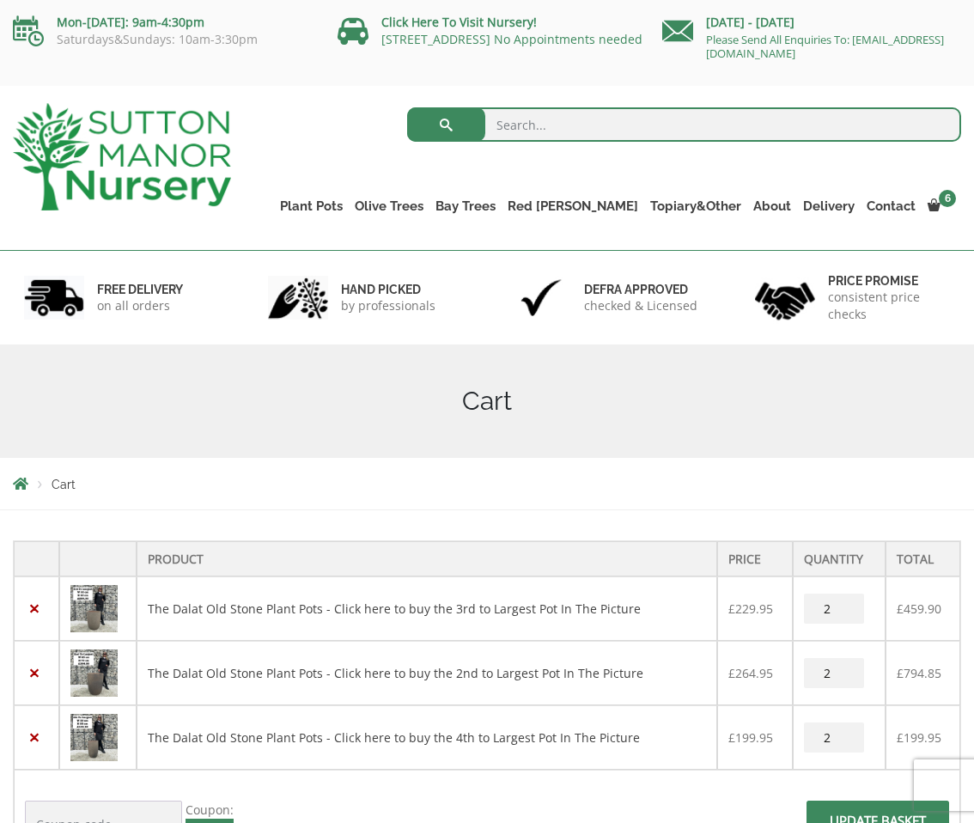
click at [823, 807] on span "Update basket" at bounding box center [877, 825] width 143 height 50
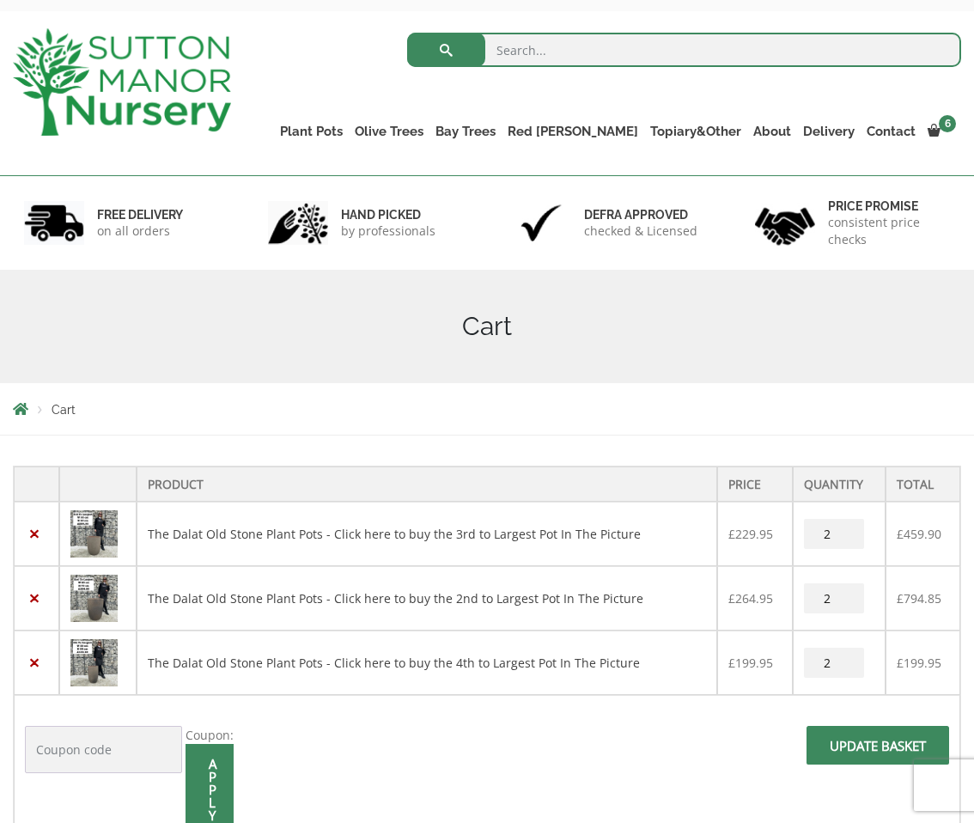
scroll to position [76, 0]
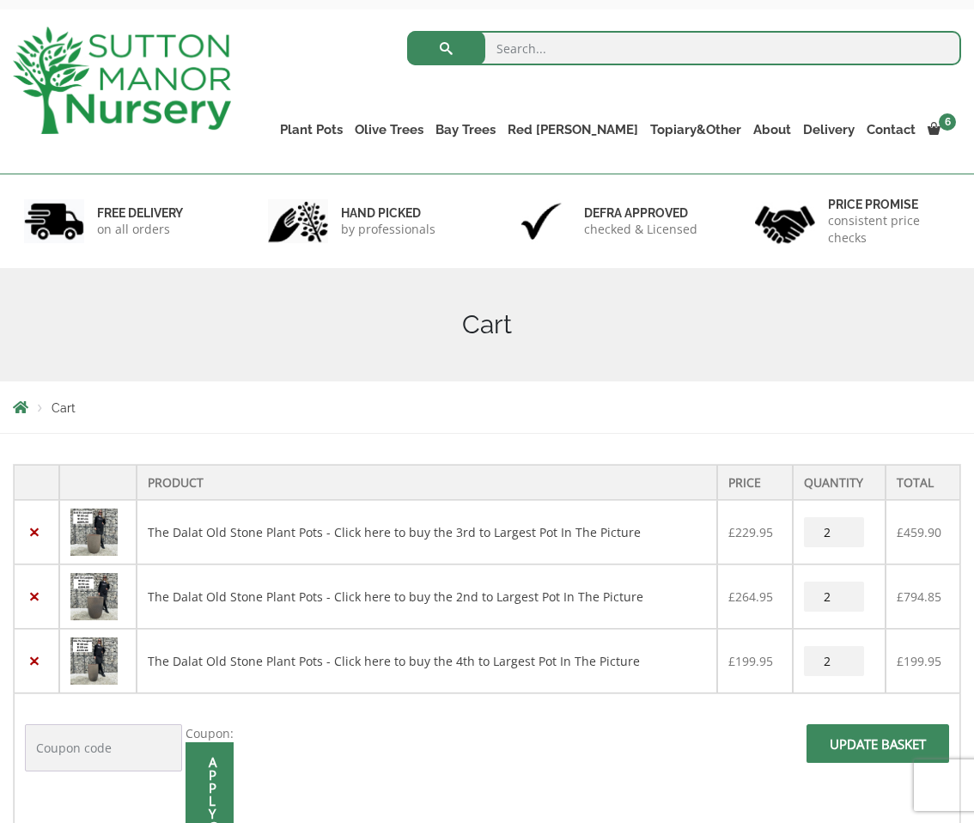
click at [558, 758] on td "Coupon: Apply coupon Update basket" at bounding box center [487, 804] width 946 height 223
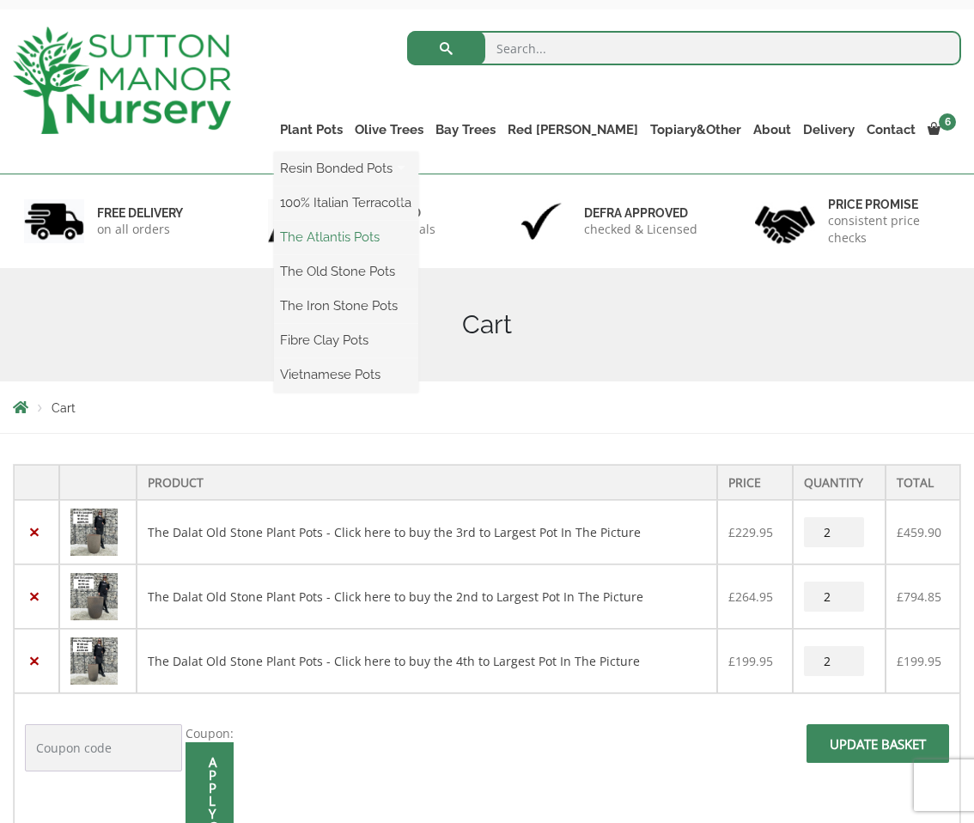
click at [410, 238] on link "The Atlantis Pots" at bounding box center [346, 237] width 144 height 26
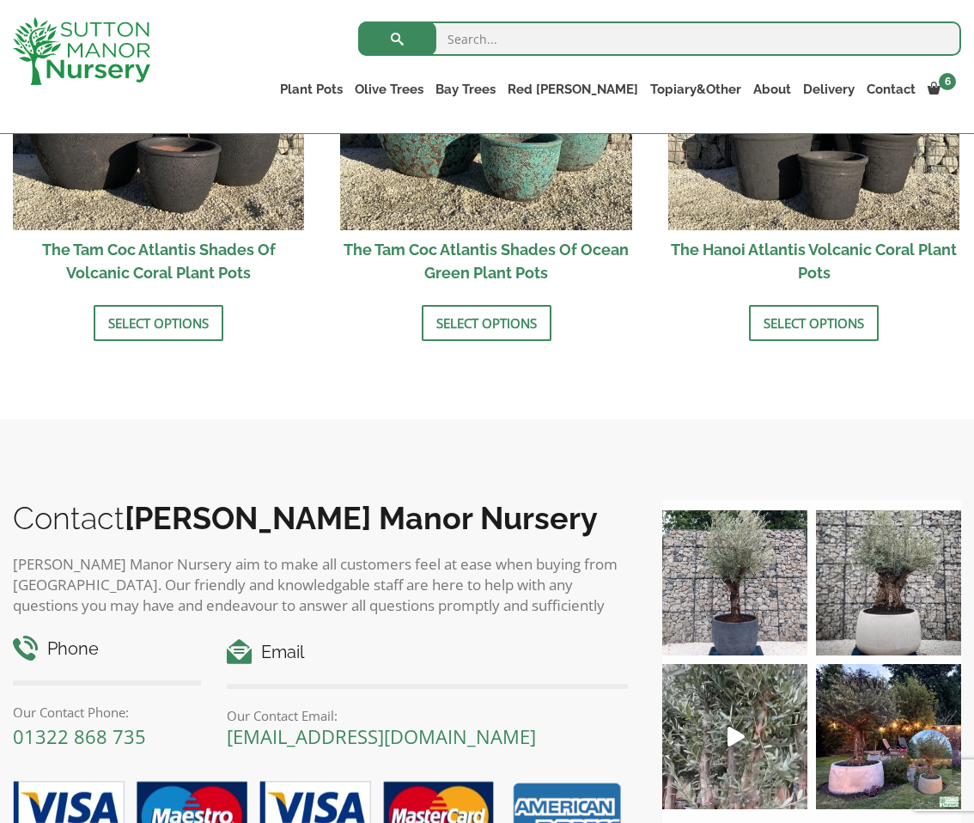
scroll to position [1657, 0]
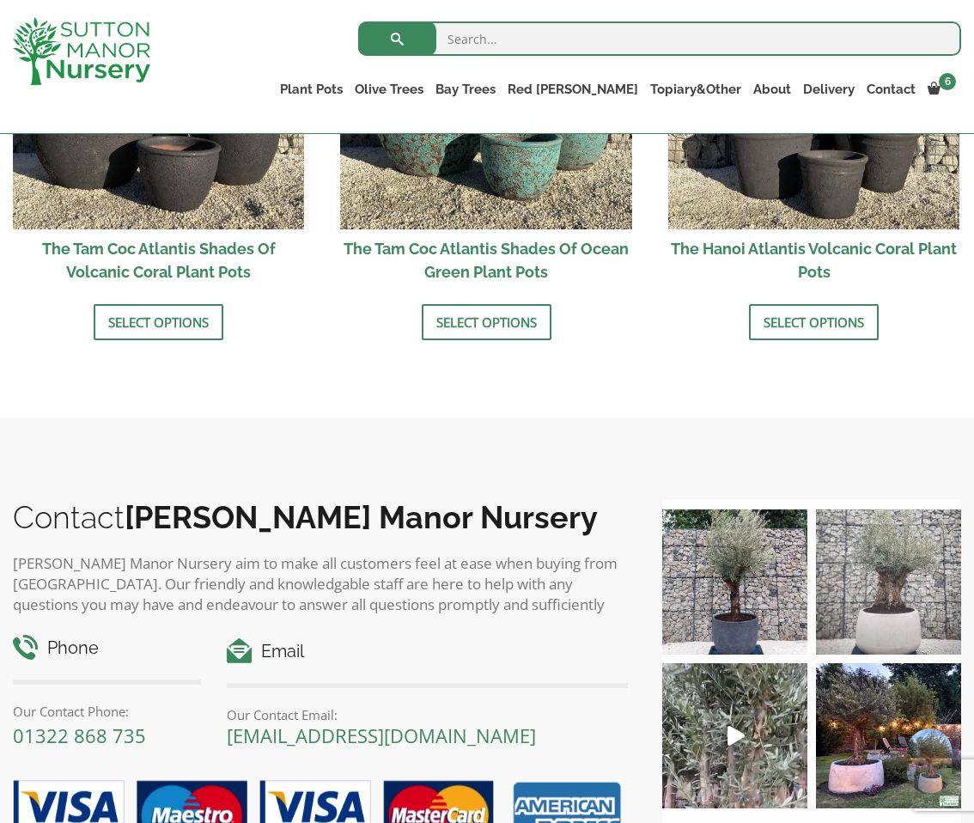
click at [897, 623] on img at bounding box center [888, 581] width 145 height 145
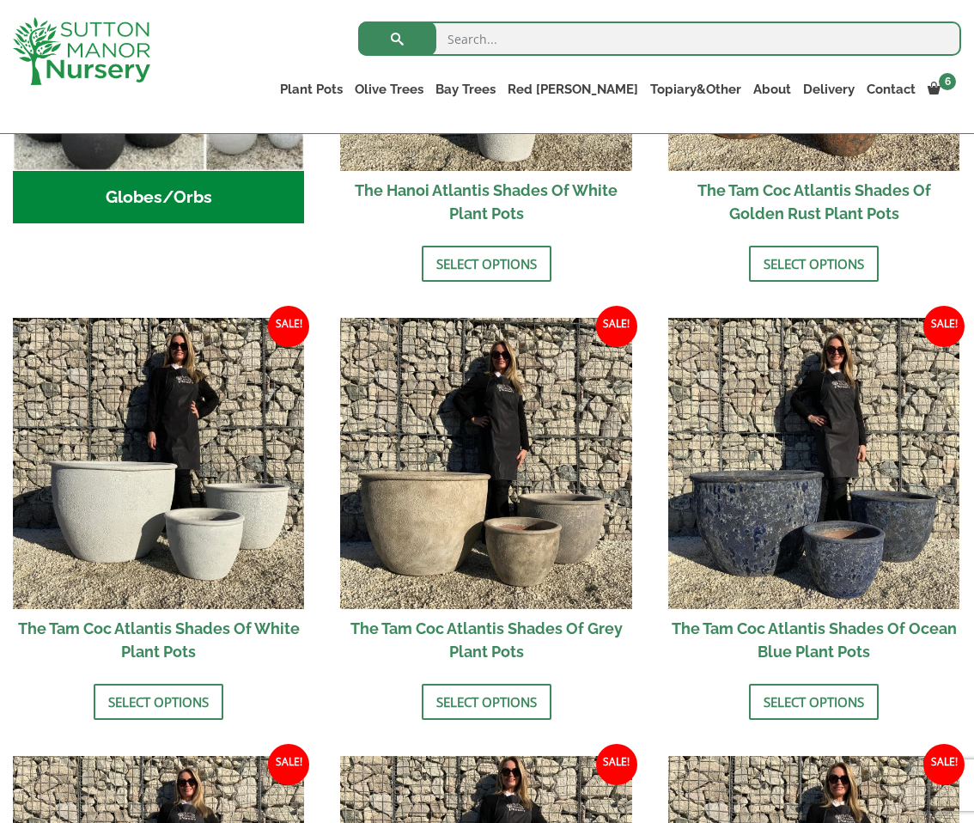
scroll to position [824, 0]
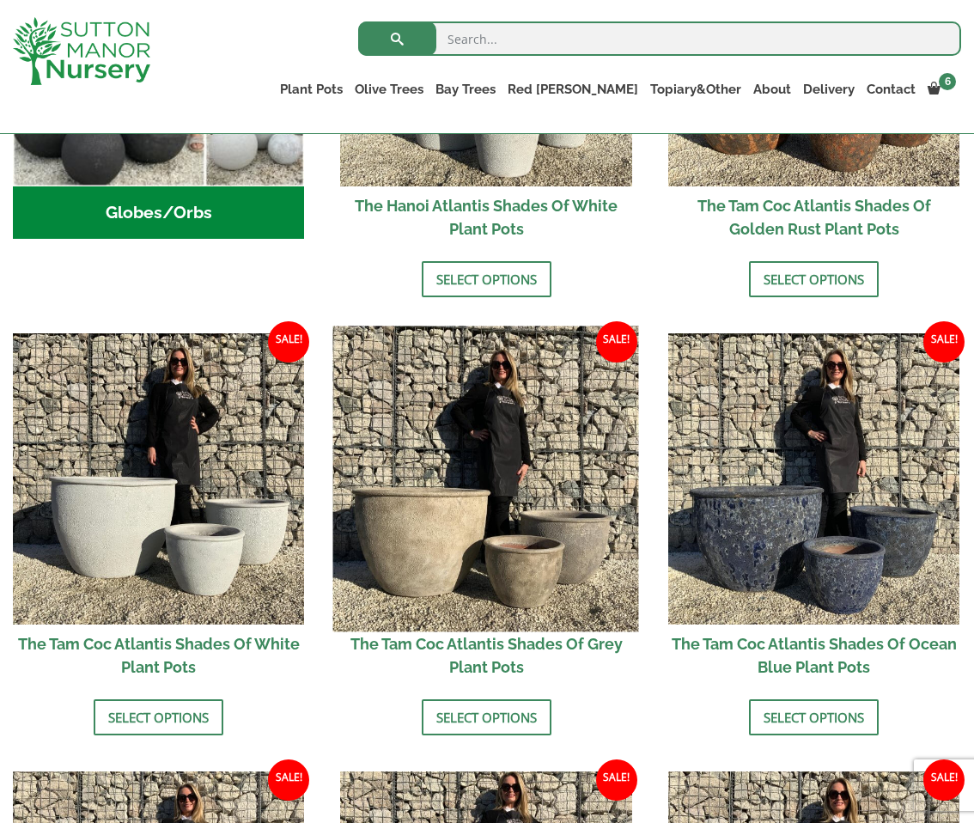
click at [534, 544] on img at bounding box center [486, 479] width 306 height 306
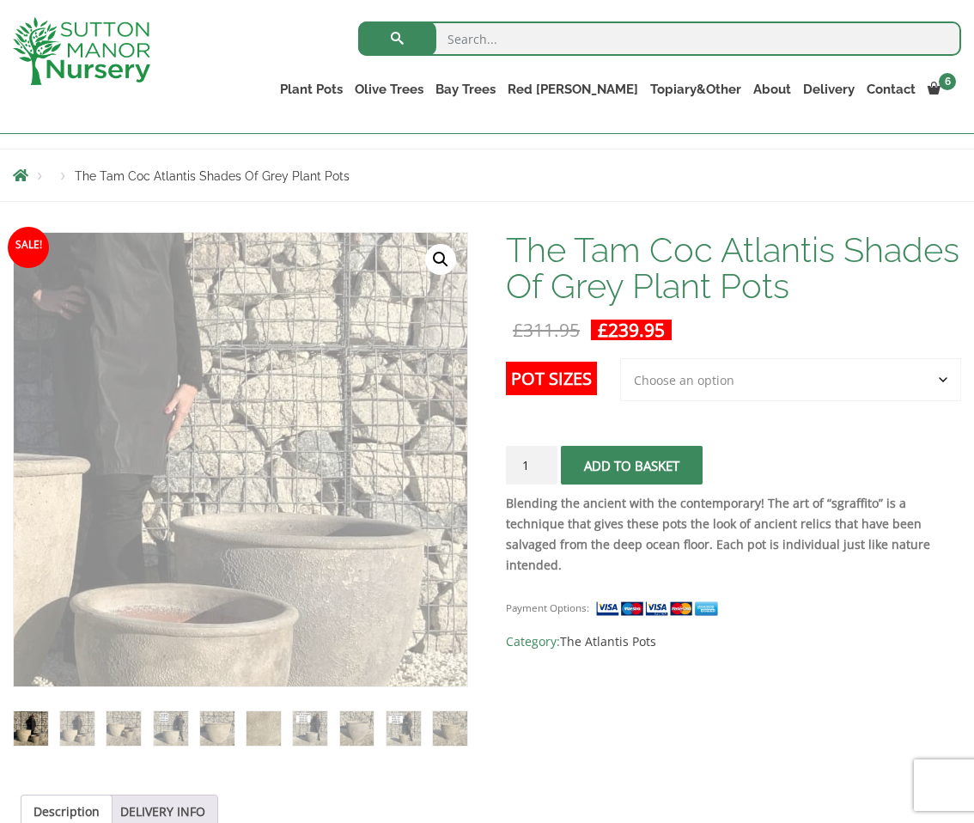
scroll to position [166, 0]
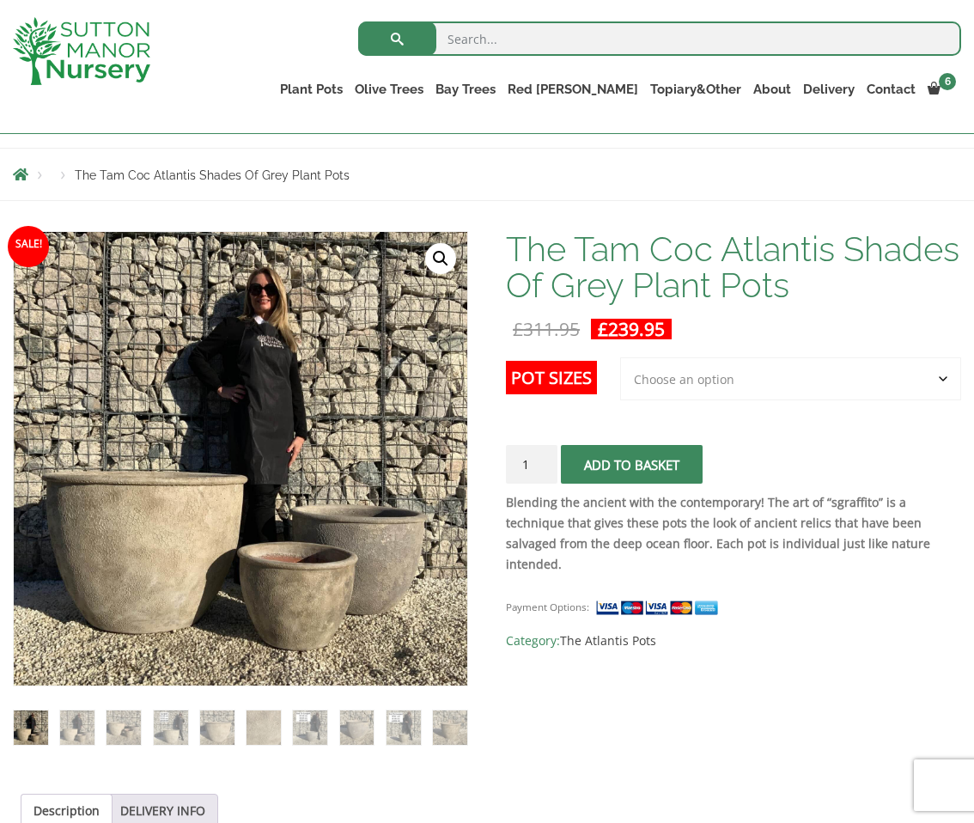
click at [423, 693] on ol at bounding box center [240, 715] width 455 height 58
click at [661, 374] on select "Choose an option 3rd to Largest Pot In The Picture" at bounding box center [790, 378] width 341 height 43
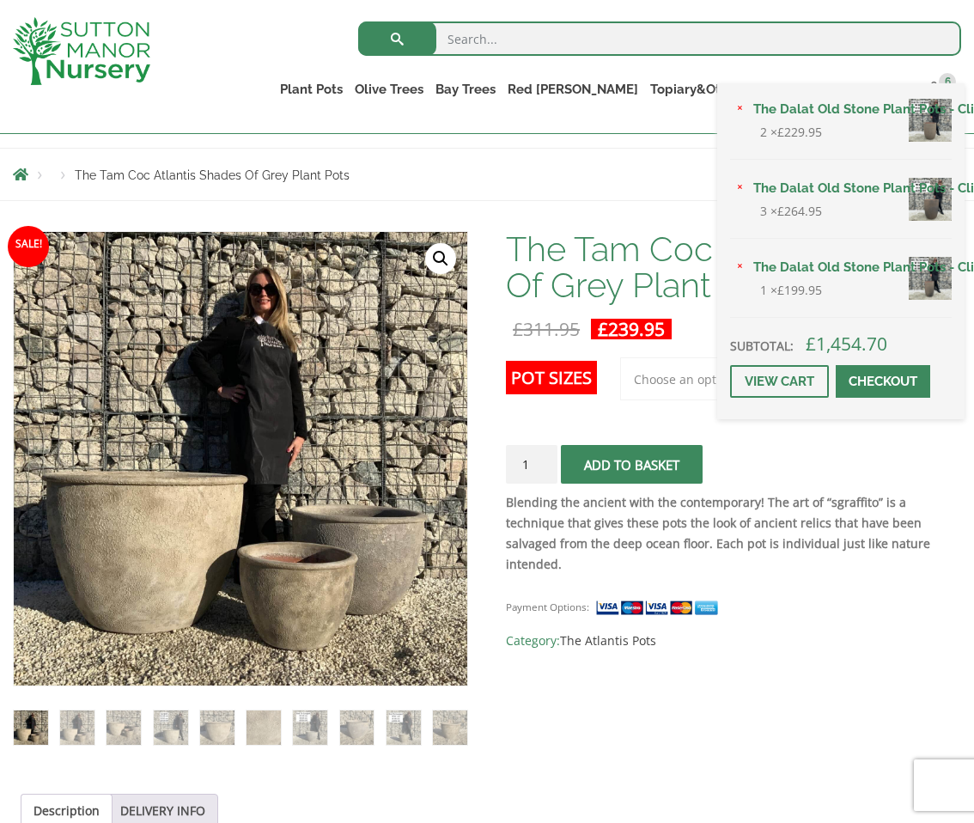
click at [940, 92] on div "× The Dalat Old Stone Plant Pots - Click here to buy the 3rd to Largest Pot In …" at bounding box center [840, 251] width 247 height 336
click at [947, 80] on span "6" at bounding box center [947, 81] width 17 height 17
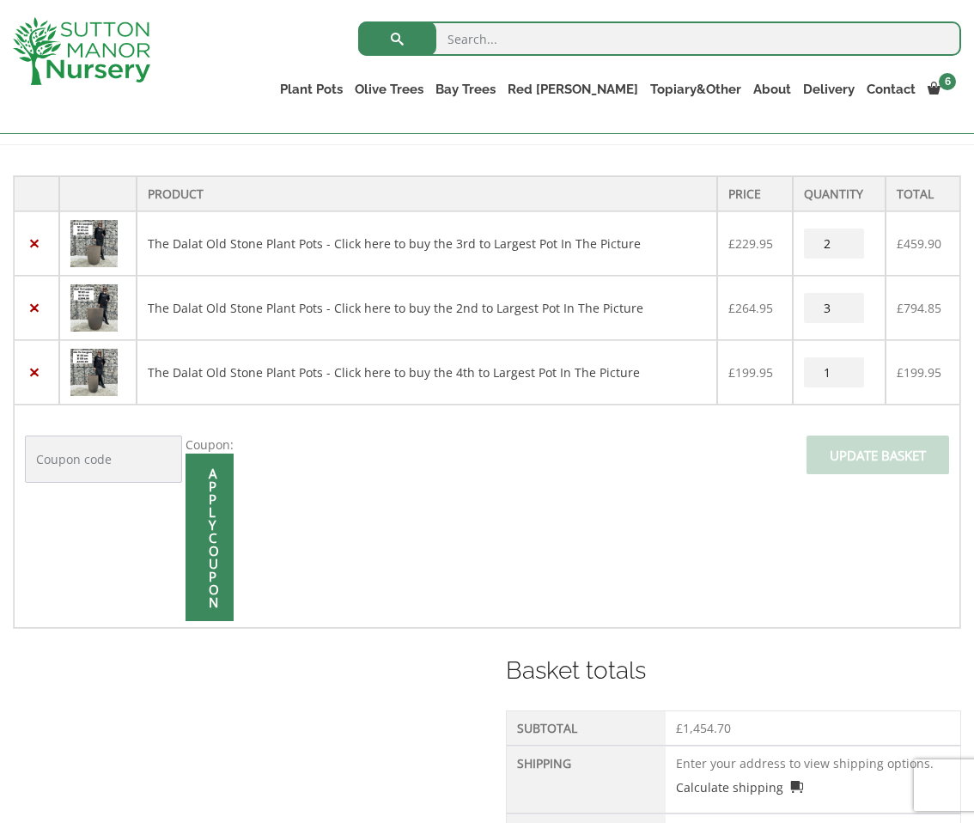
scroll to position [308, 0]
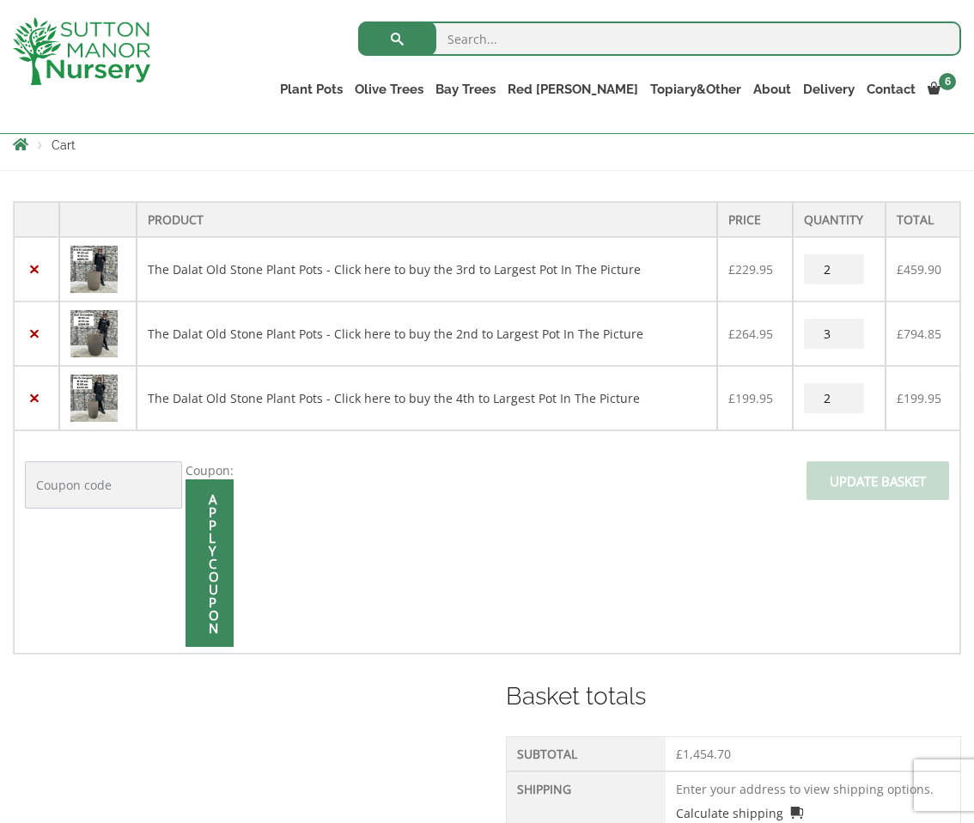
type input "2"
click at [847, 394] on input "2" at bounding box center [834, 398] width 60 height 30
click at [878, 486] on span at bounding box center [878, 486] width 0 height 0
click at [852, 479] on input "Update basket" at bounding box center [877, 480] width 143 height 39
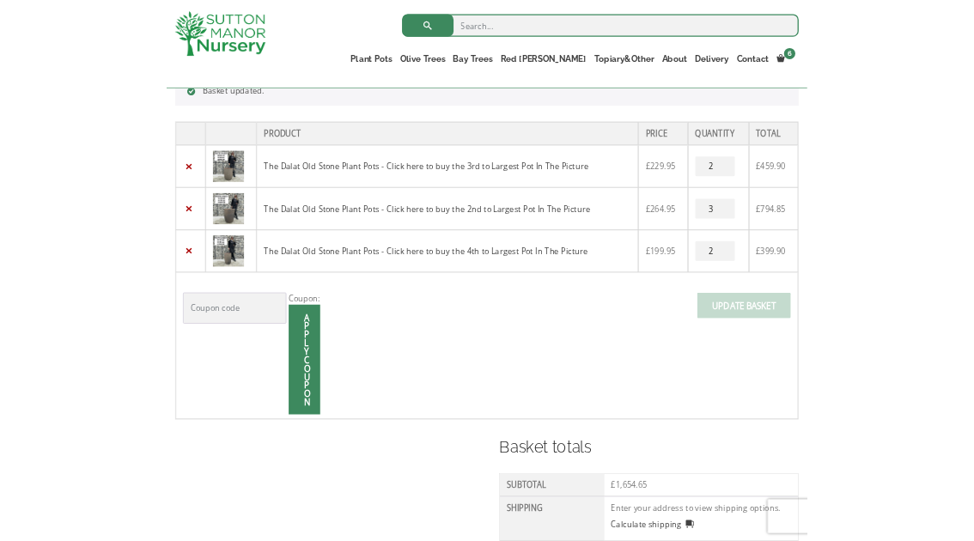
scroll to position [423, 0]
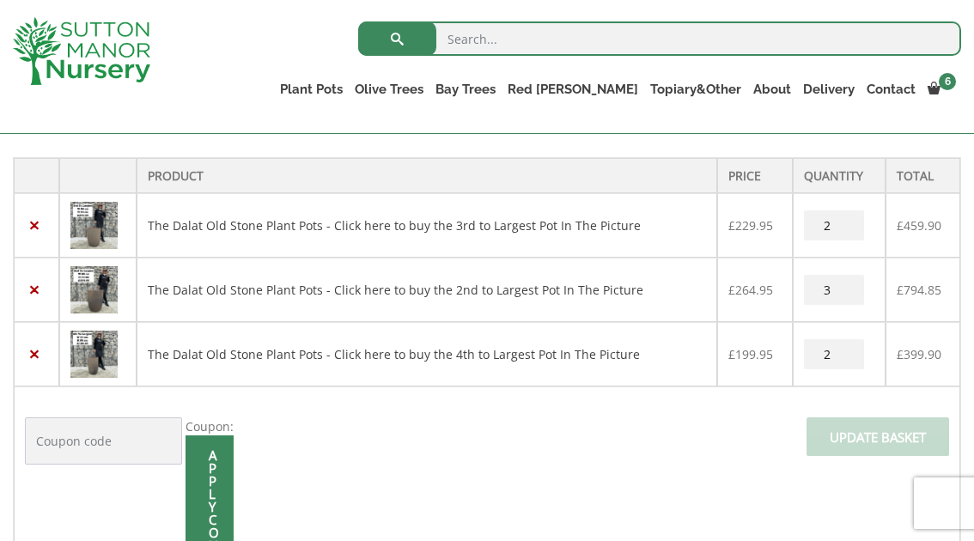
click at [94, 286] on img at bounding box center [93, 289] width 47 height 47
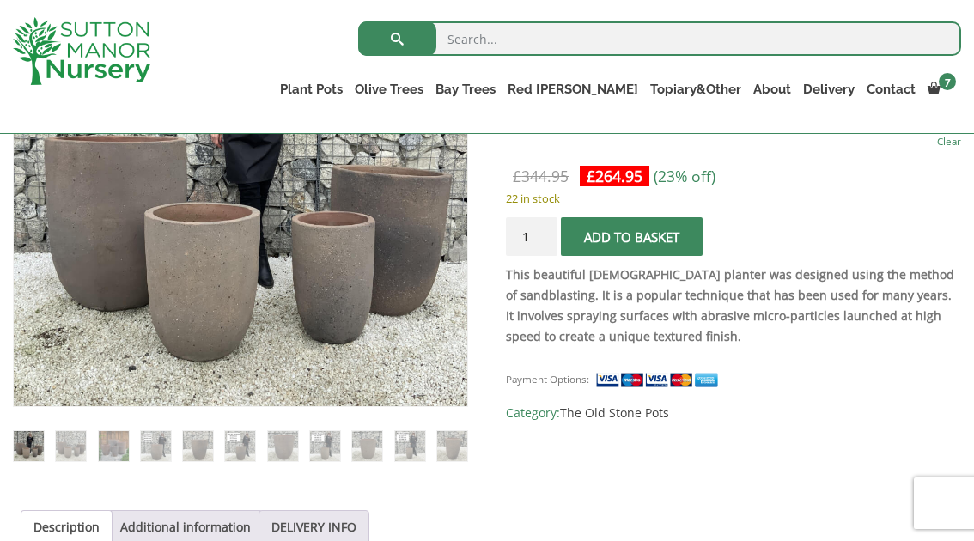
scroll to position [448, 0]
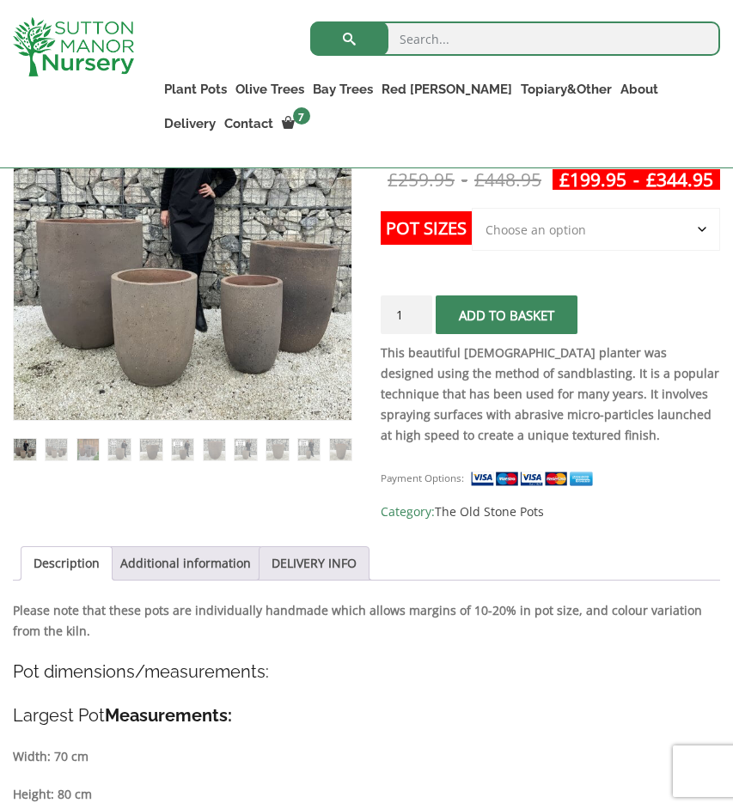
scroll to position [411, 0]
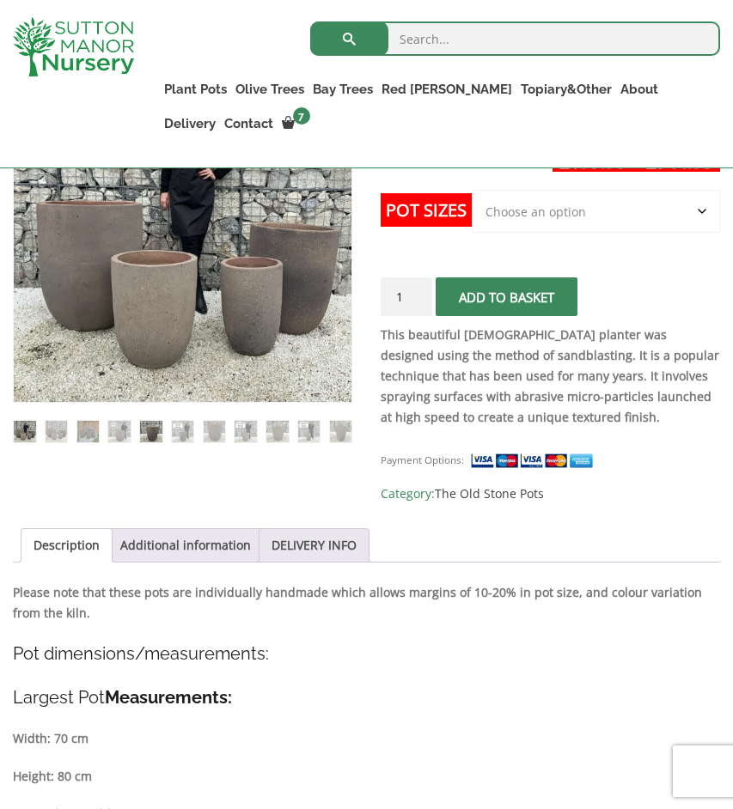
click at [144, 426] on img at bounding box center [151, 432] width 22 height 22
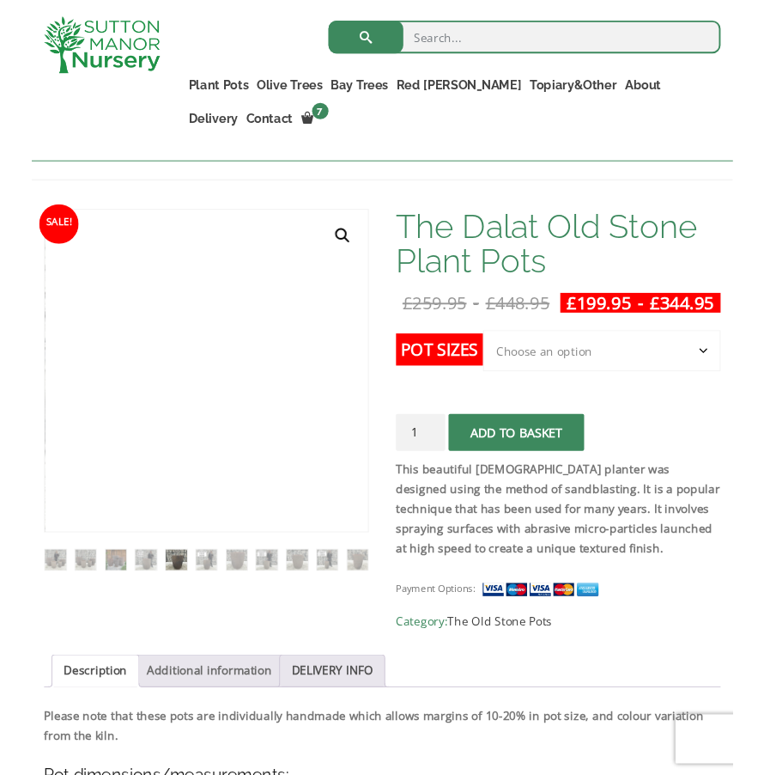
scroll to position [261, 0]
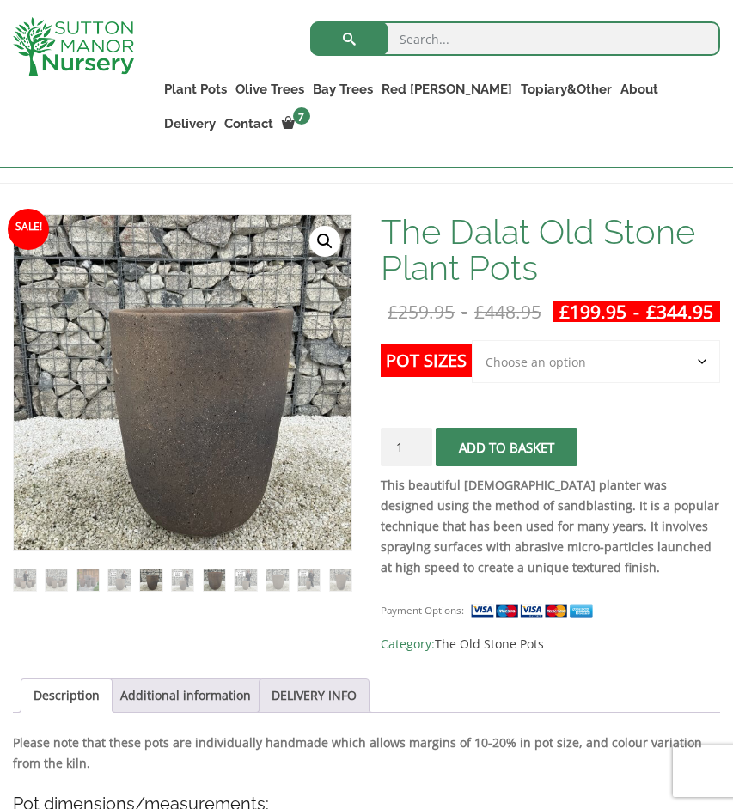
click at [215, 579] on img at bounding box center [215, 580] width 22 height 22
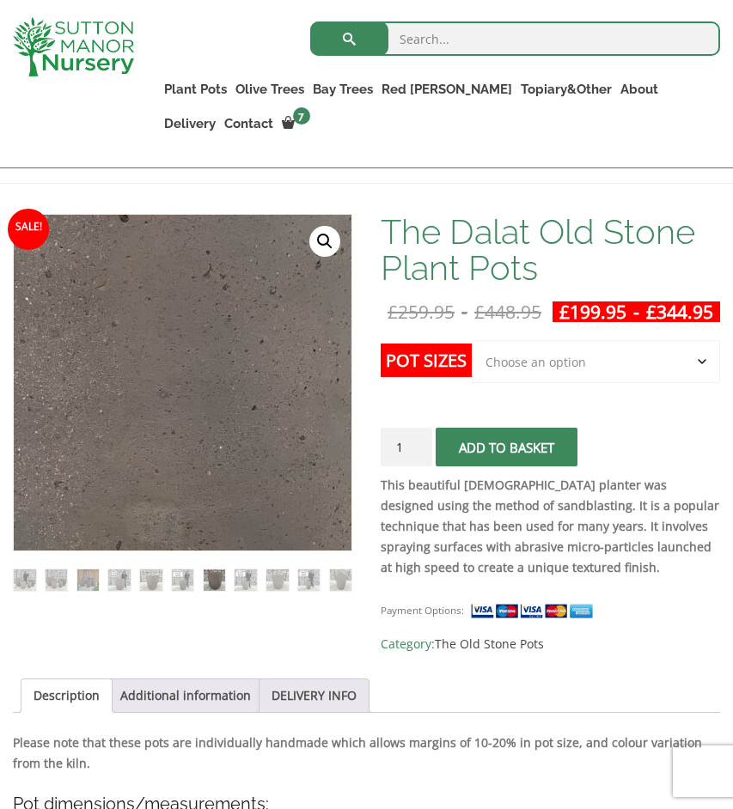
click at [240, 357] on img at bounding box center [93, 424] width 859 height 859
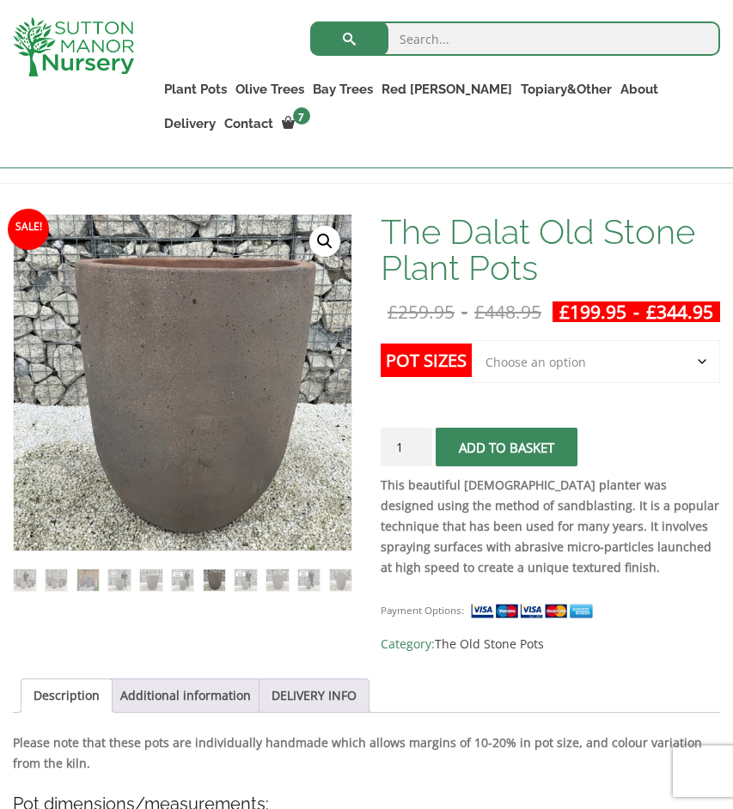
click at [322, 240] on link "🔍" at bounding box center [324, 241] width 31 height 31
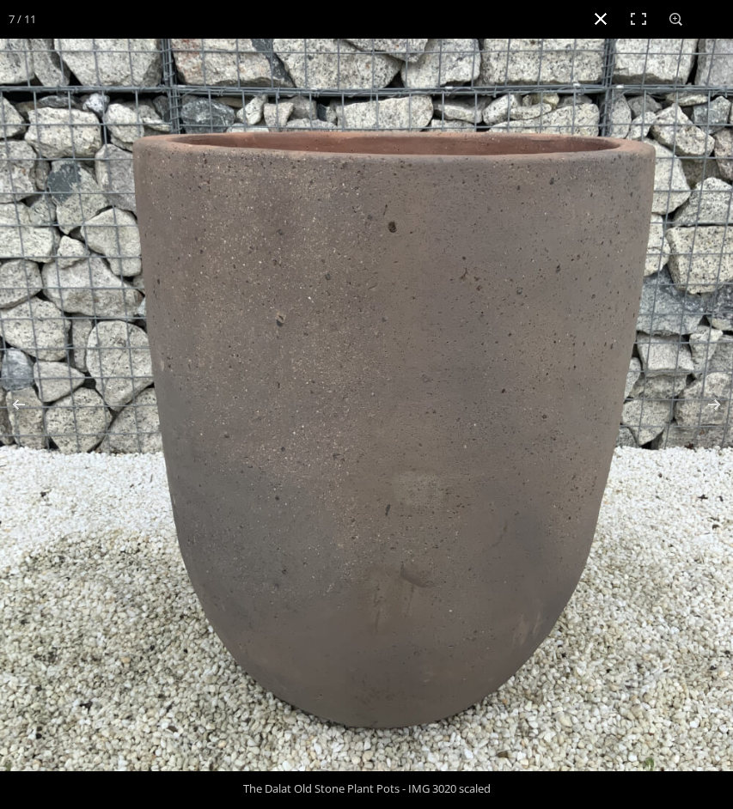
click at [594, 12] on button "Close (Esc)" at bounding box center [600, 19] width 38 height 38
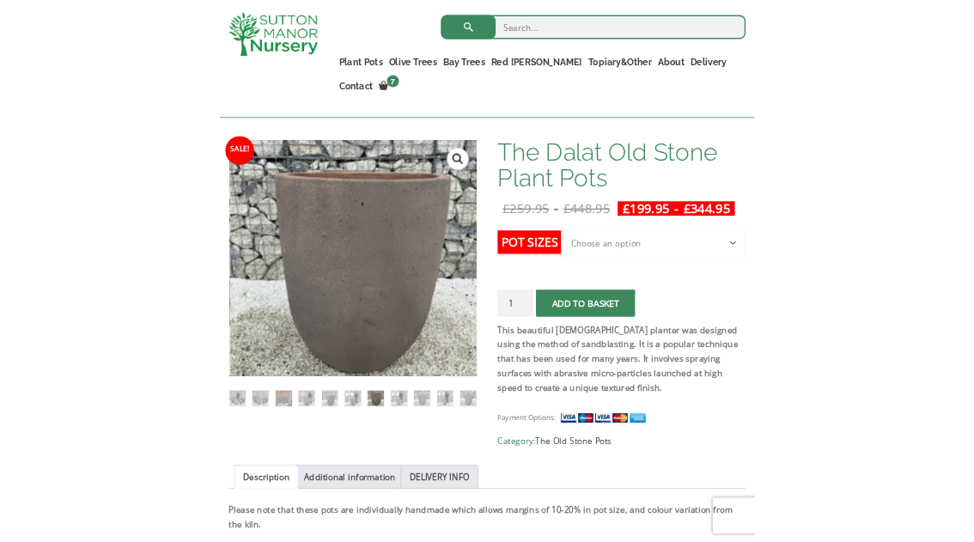
scroll to position [247, 0]
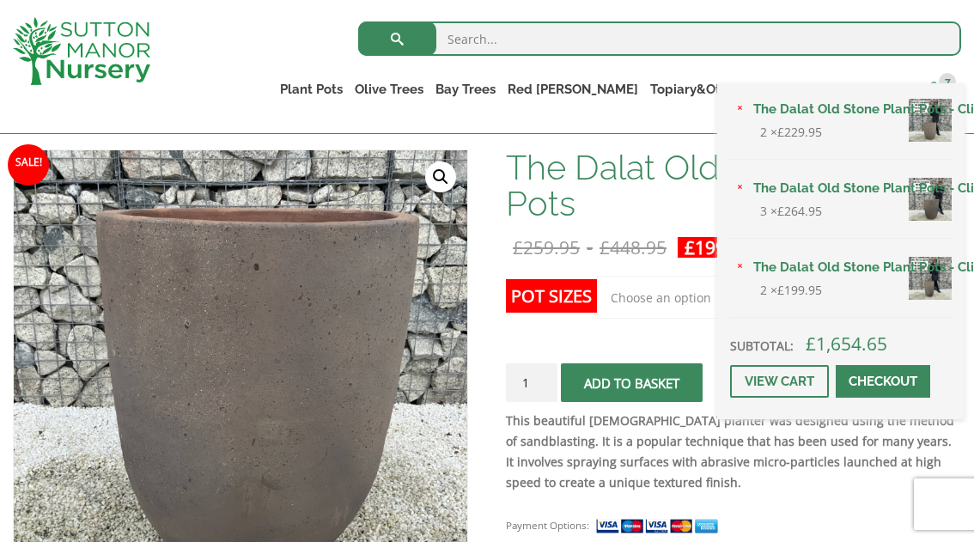
click at [732, 76] on span "7" at bounding box center [947, 81] width 17 height 17
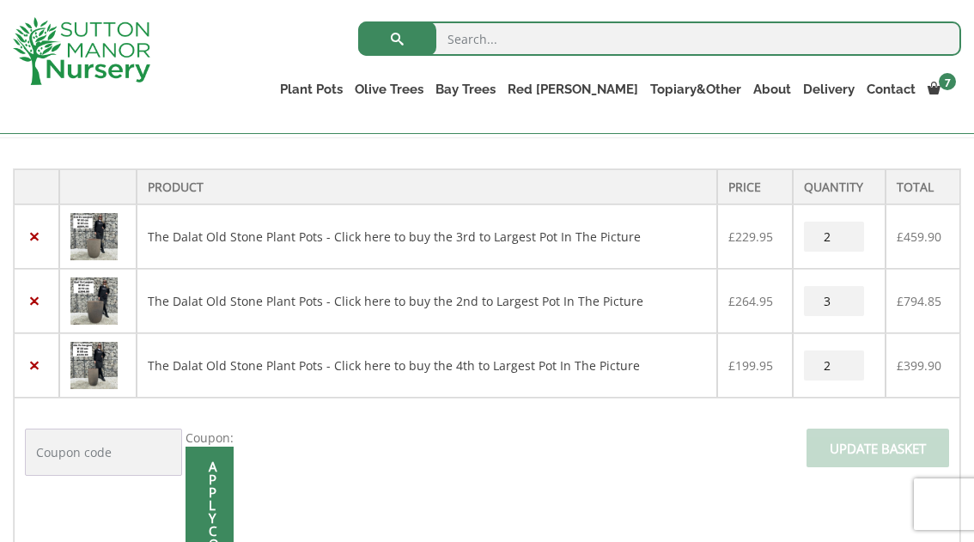
scroll to position [338, 0]
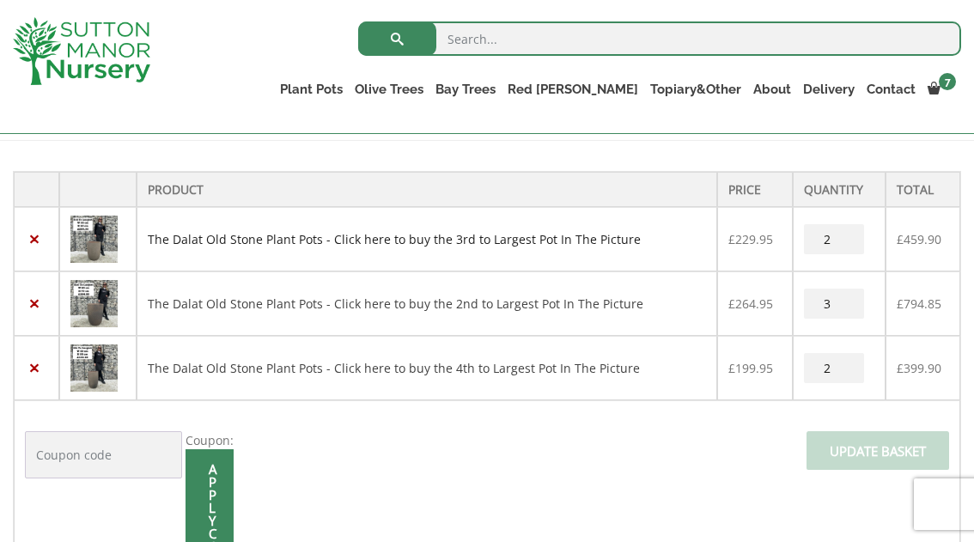
click at [399, 240] on link "The Dalat Old Stone Plant Pots - Click here to buy the 3rd to Largest Pot In Th…" at bounding box center [394, 239] width 493 height 16
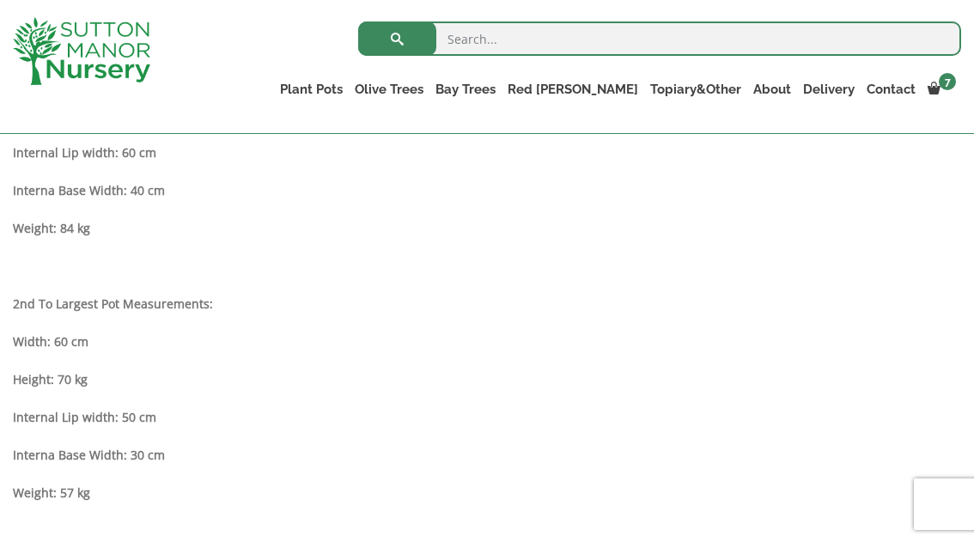
scroll to position [1129, 0]
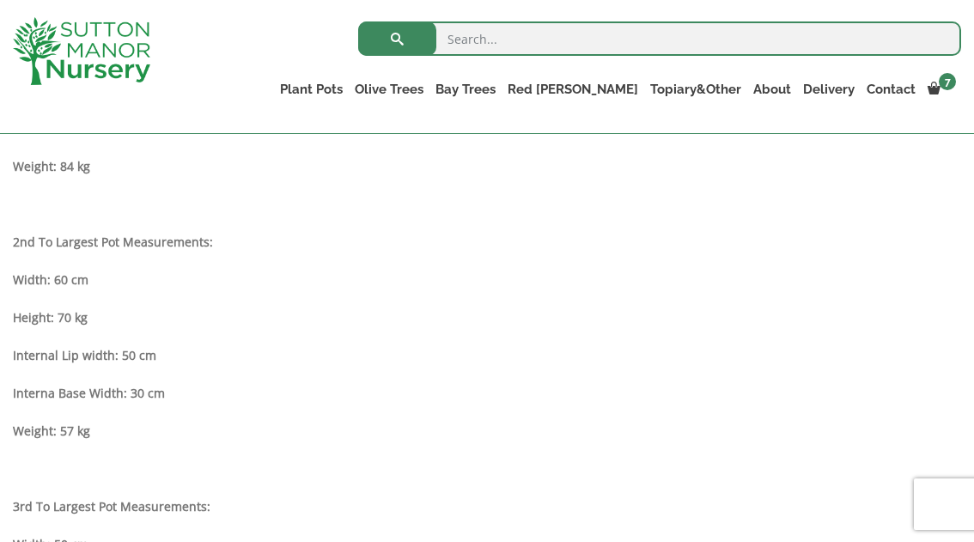
click at [653, 372] on div "Description Please note that these pots are individually handmade which allows …" at bounding box center [487, 434] width 948 height 1108
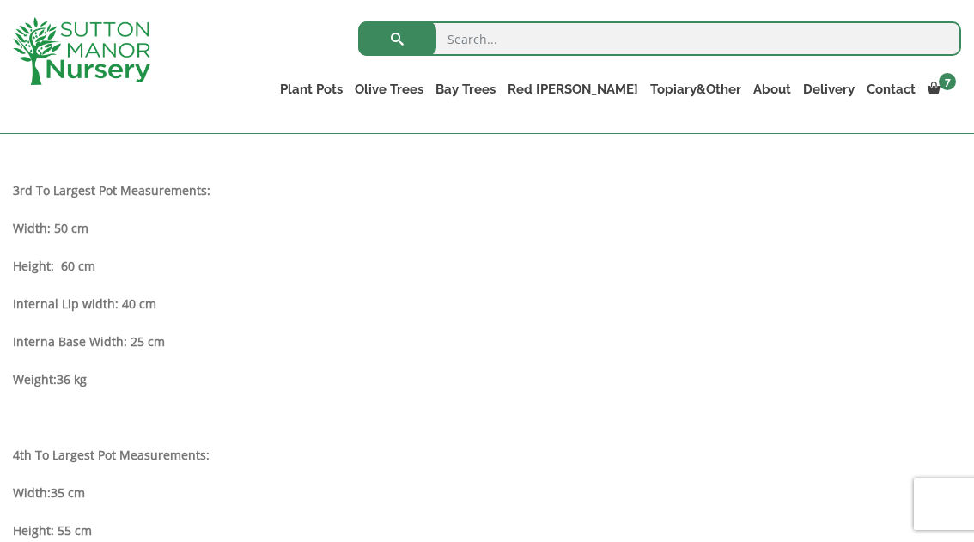
scroll to position [1446, 0]
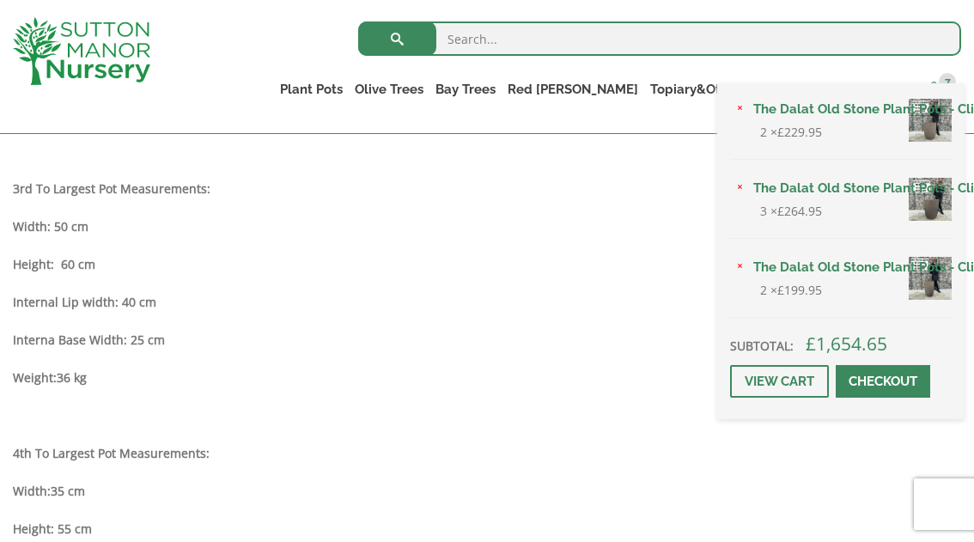
click at [942, 82] on span "7" at bounding box center [947, 81] width 17 height 17
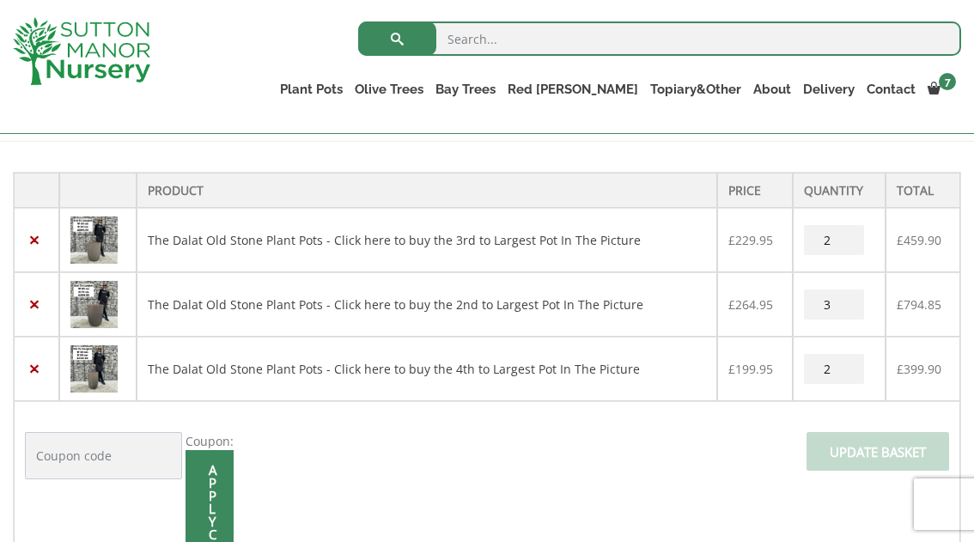
scroll to position [321, 0]
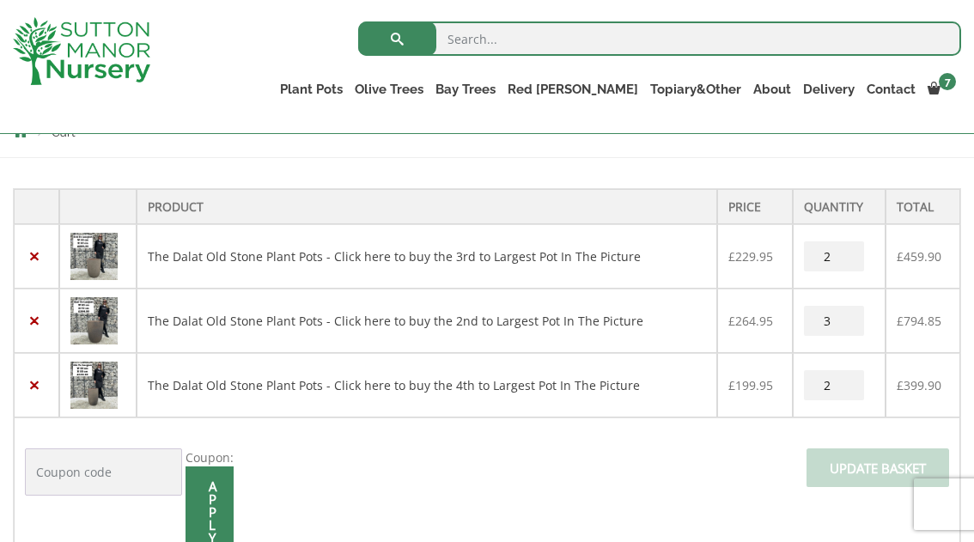
click at [91, 258] on img at bounding box center [93, 256] width 47 height 47
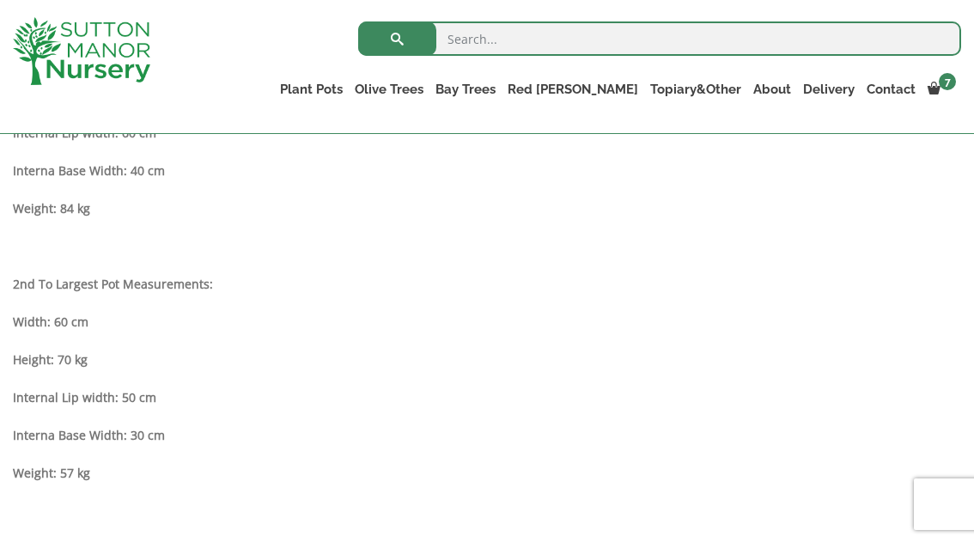
scroll to position [1093, 0]
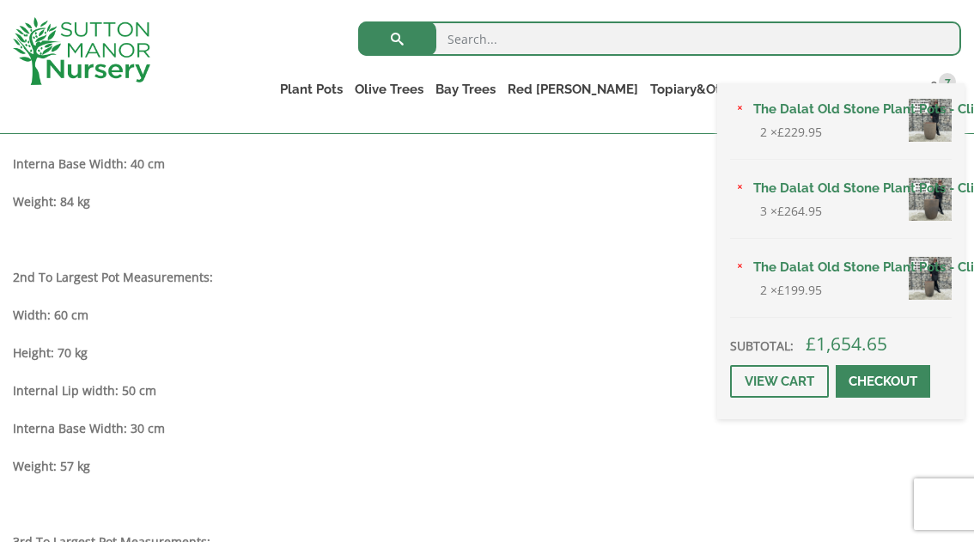
click at [938, 87] on div "× The Dalat Old Stone Plant Pots - Click here to buy the 3rd to Largest Pot In …" at bounding box center [840, 251] width 247 height 336
click at [933, 112] on link "The Dalat Old Stone Plant Pots - Click here to buy the 3rd to Largest Pot In Th…" at bounding box center [849, 109] width 204 height 26
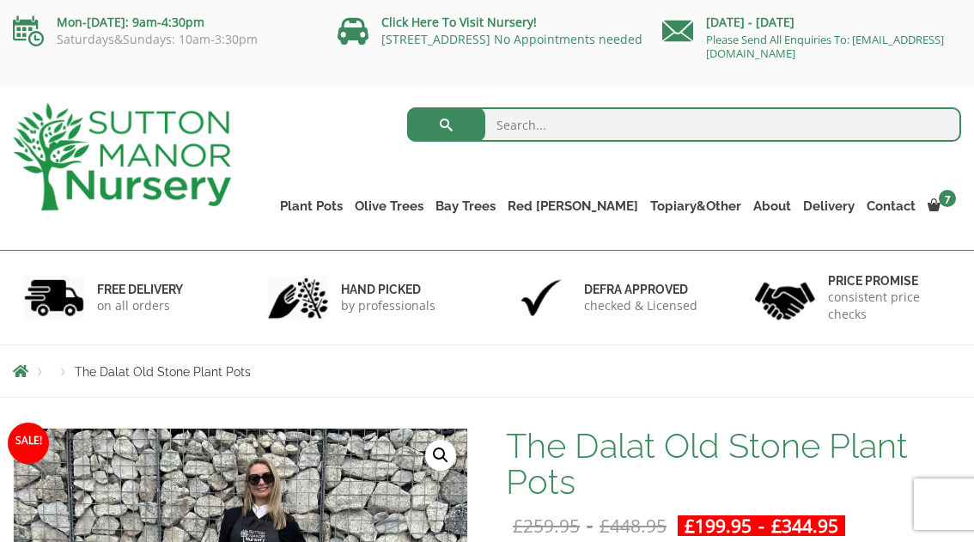
click at [933, 173] on ul "Plant Pots Resin Bonded Pots The Milan Pots The Capri Pots The Brunello Pots Th…" at bounding box center [617, 194] width 687 height 78
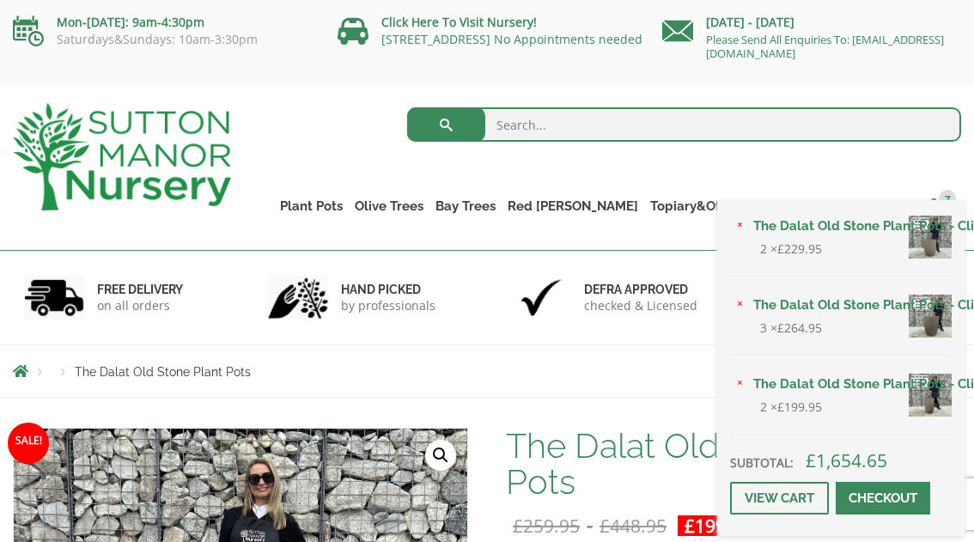
click at [883, 498] on span at bounding box center [883, 498] width 0 height 0
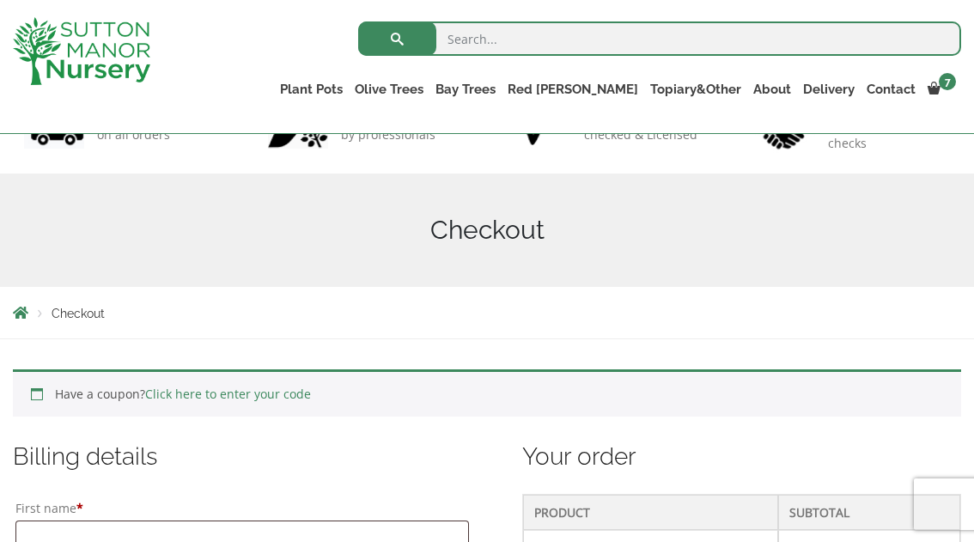
scroll to position [88, 0]
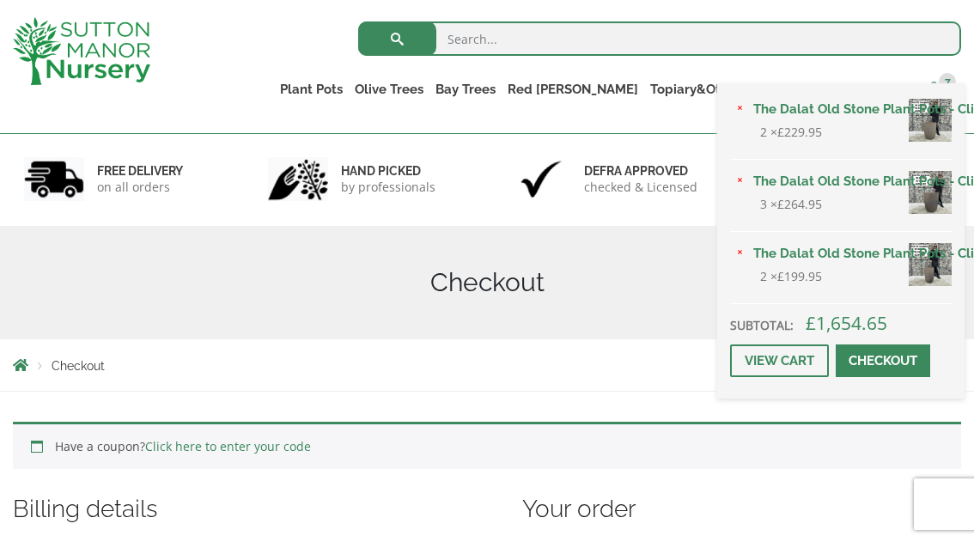
click at [945, 80] on span "7" at bounding box center [947, 81] width 17 height 17
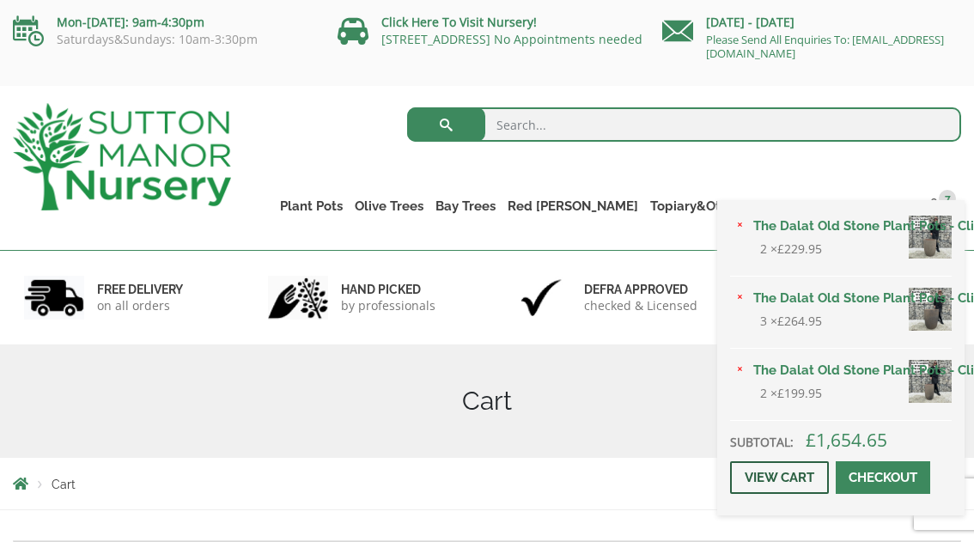
click at [783, 474] on link "View cart" at bounding box center [779, 477] width 99 height 33
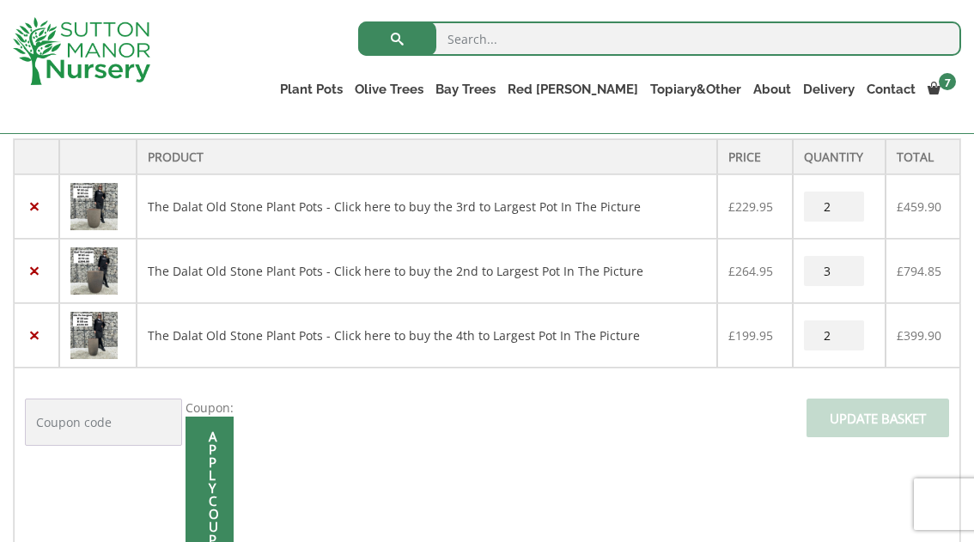
scroll to position [381, 0]
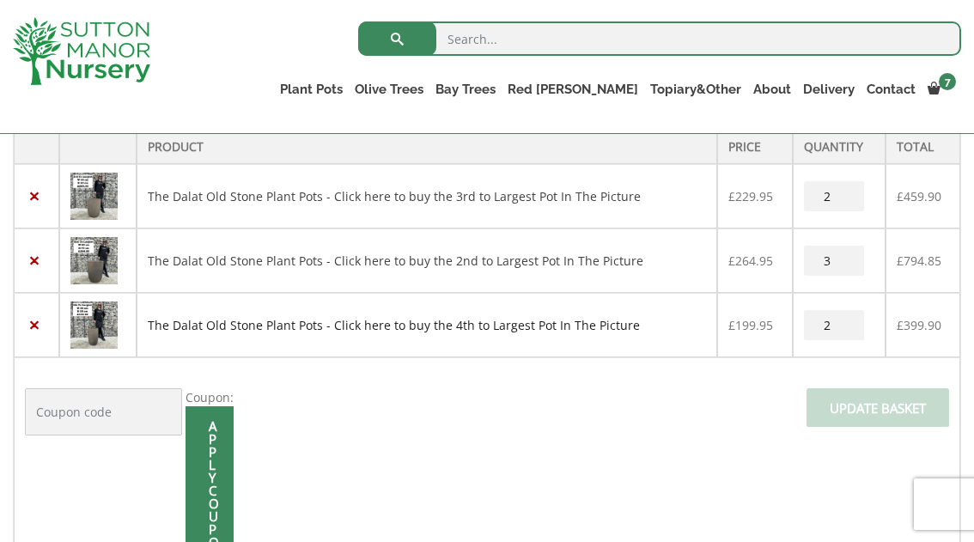
click at [394, 330] on link "The Dalat Old Stone Plant Pots - Click here to buy the 4th to Largest Pot In Th…" at bounding box center [394, 325] width 492 height 16
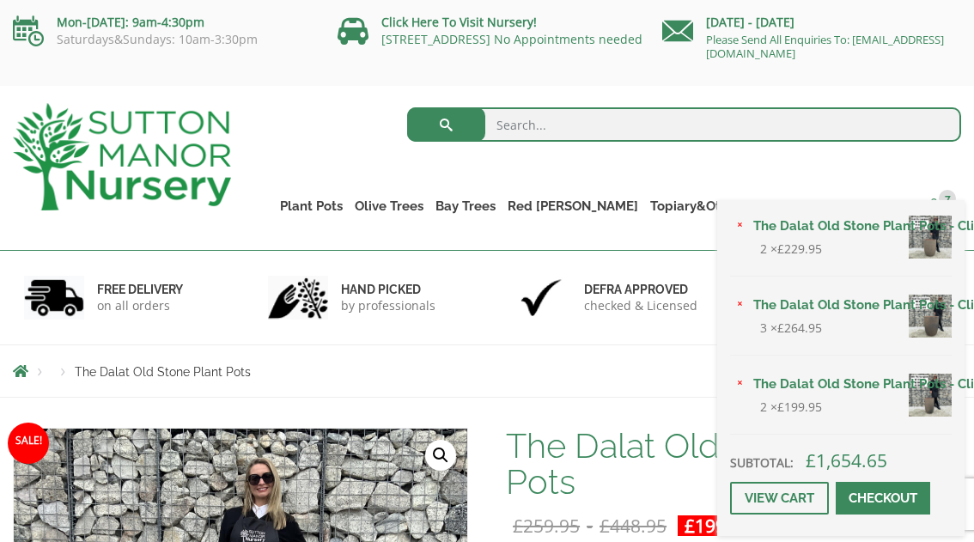
click at [943, 198] on span "7" at bounding box center [947, 198] width 17 height 17
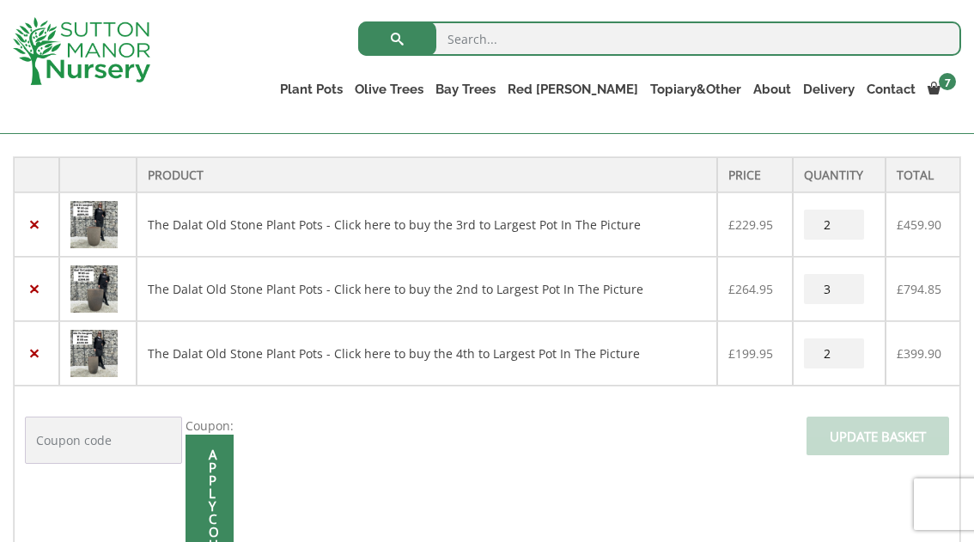
scroll to position [328, 0]
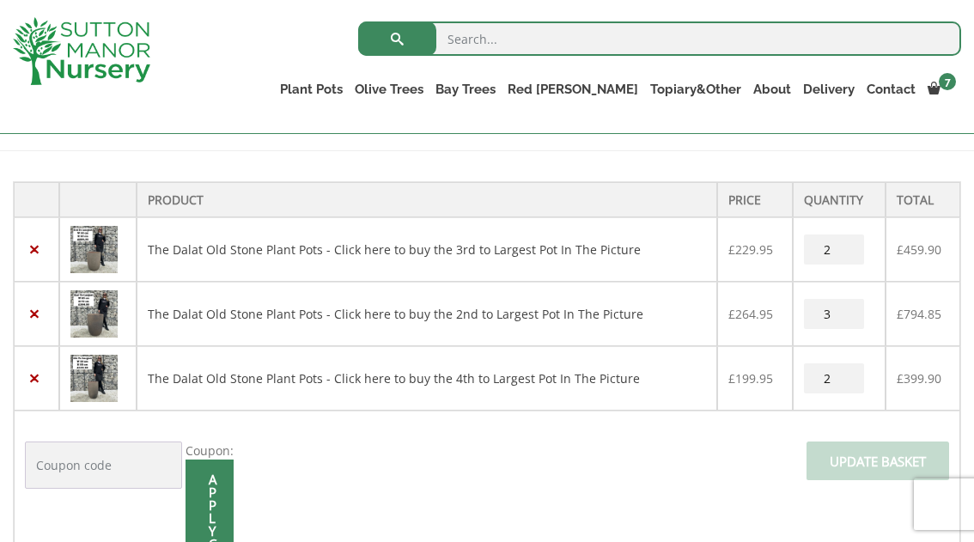
click at [100, 310] on img at bounding box center [93, 313] width 47 height 47
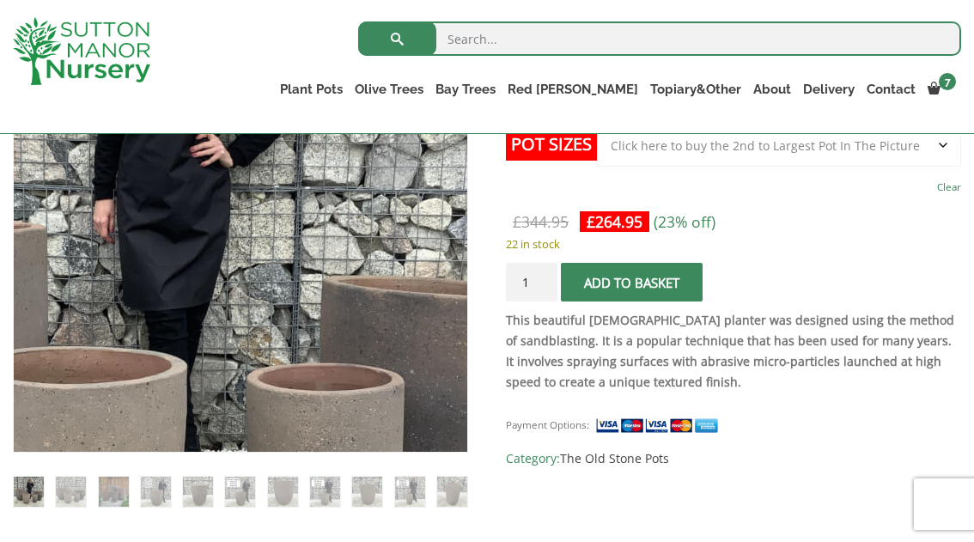
scroll to position [398, 0]
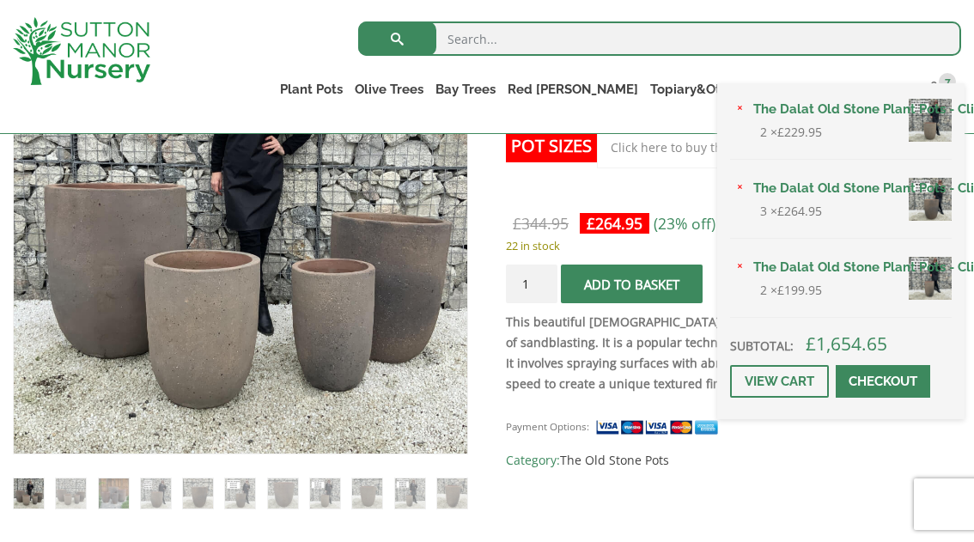
click at [945, 89] on div "× The Dalat Old Stone Plant Pots - Click here to buy the 3rd to Largest Pot In …" at bounding box center [840, 251] width 247 height 336
click at [793, 383] on link "View cart" at bounding box center [779, 381] width 99 height 33
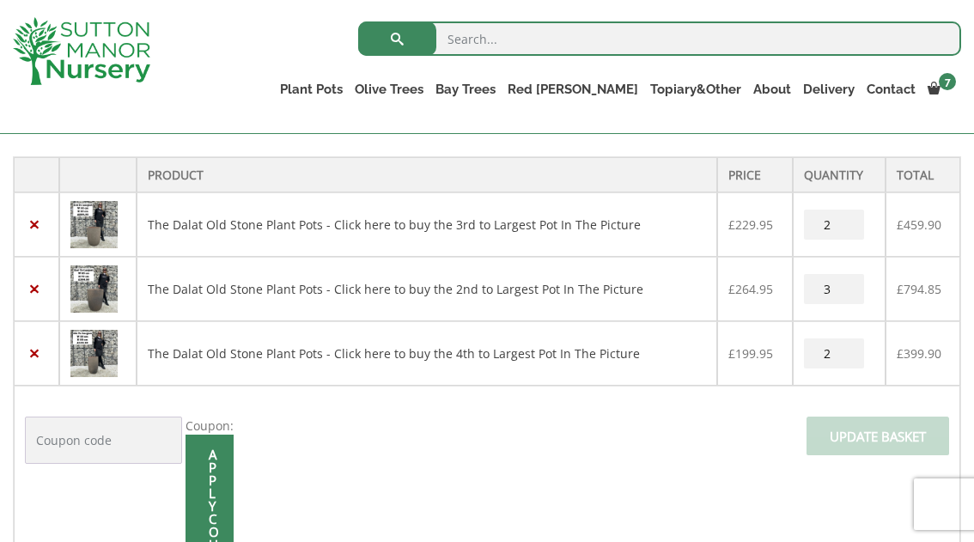
scroll to position [350, 0]
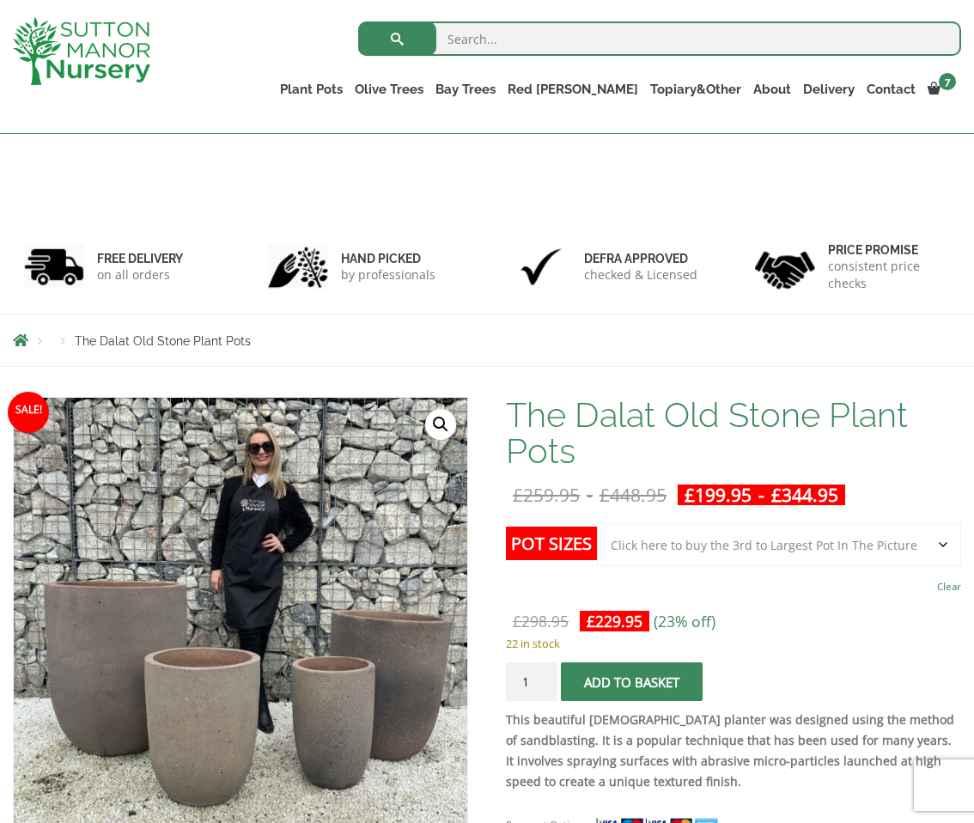
select select "Click here to buy the 3rd to Largest Pot In The Picture"
